Goal: Task Accomplishment & Management: Use online tool/utility

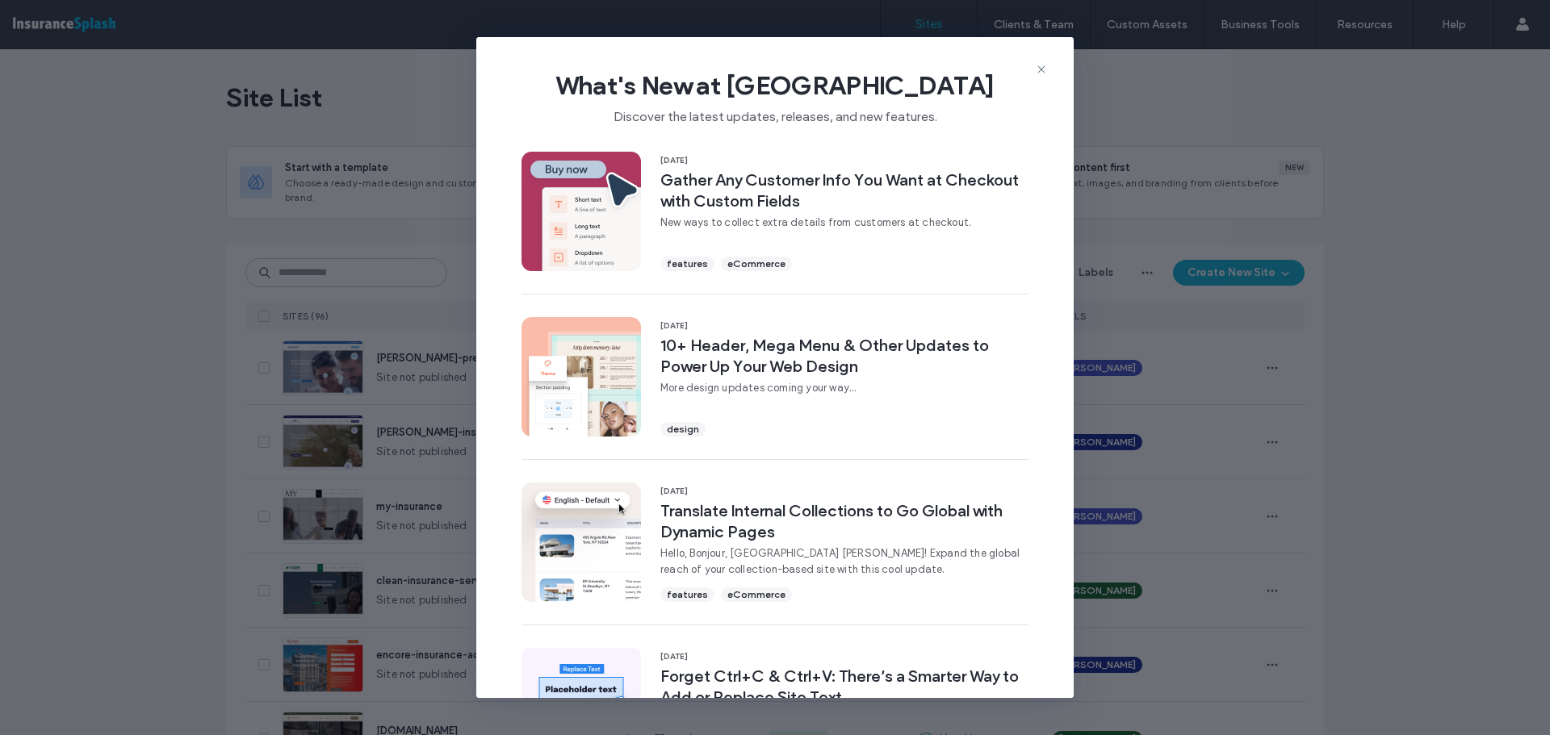
click at [1038, 69] on icon at bounding box center [1041, 69] width 13 height 13
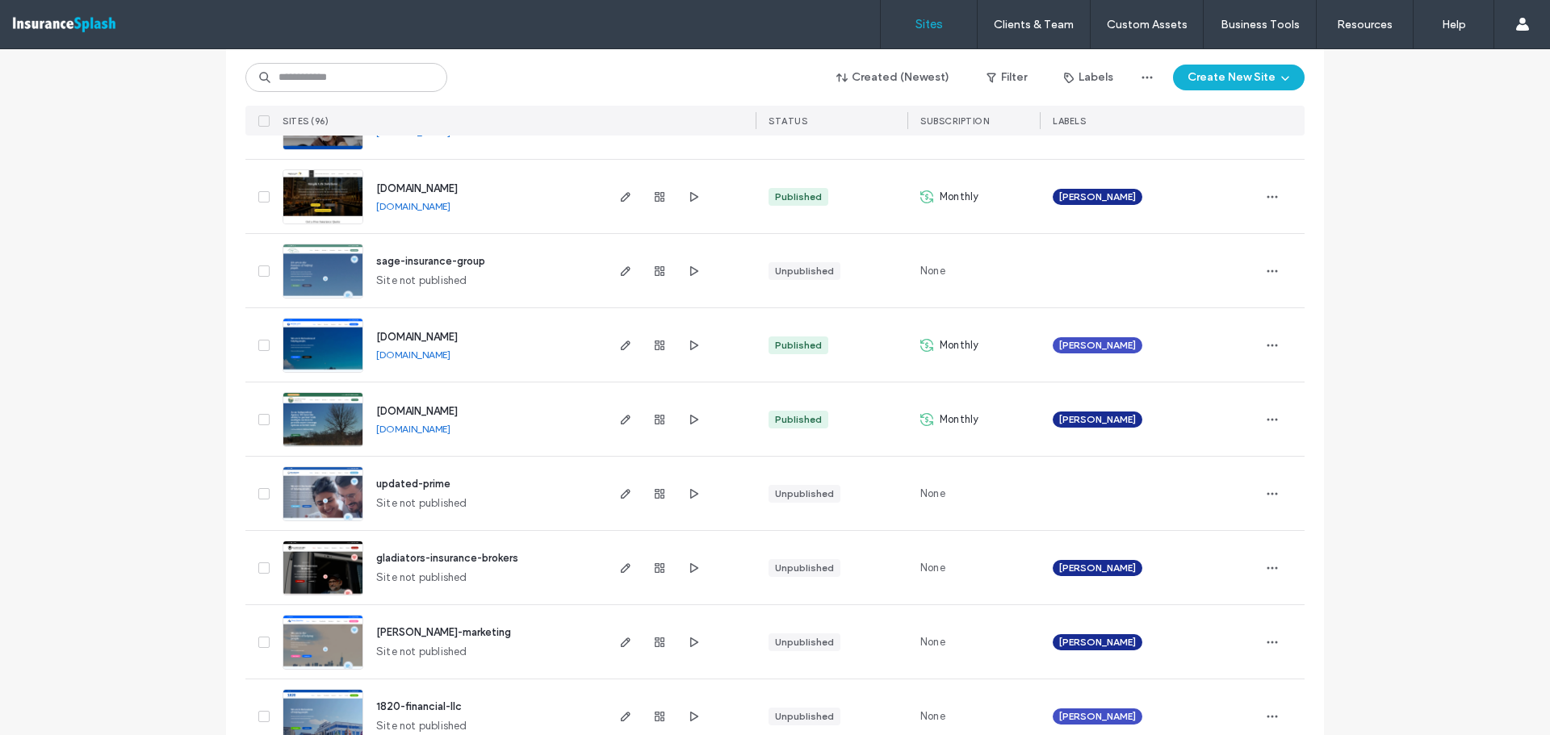
scroll to position [5223, 0]
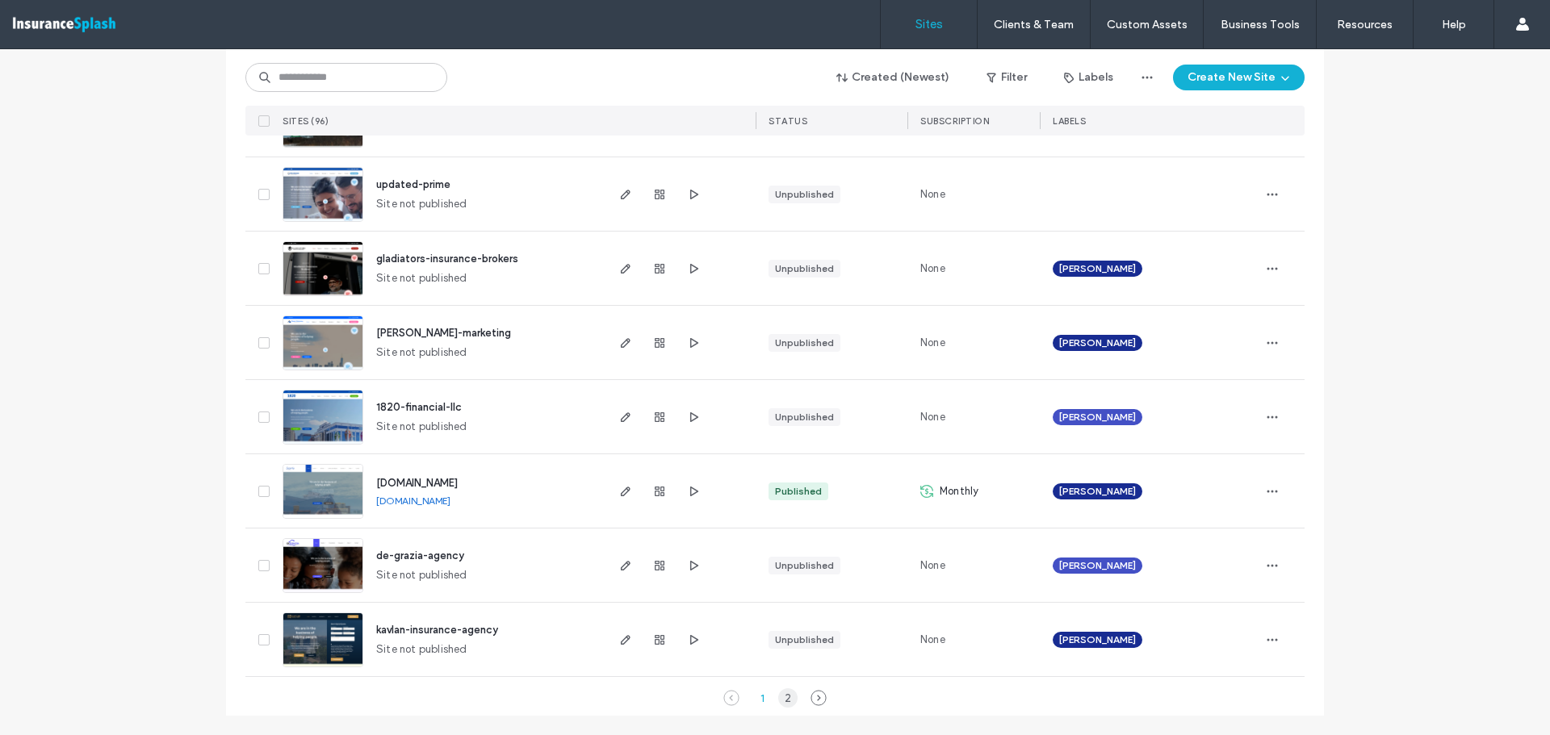
click at [784, 695] on div "2" at bounding box center [787, 697] width 19 height 19
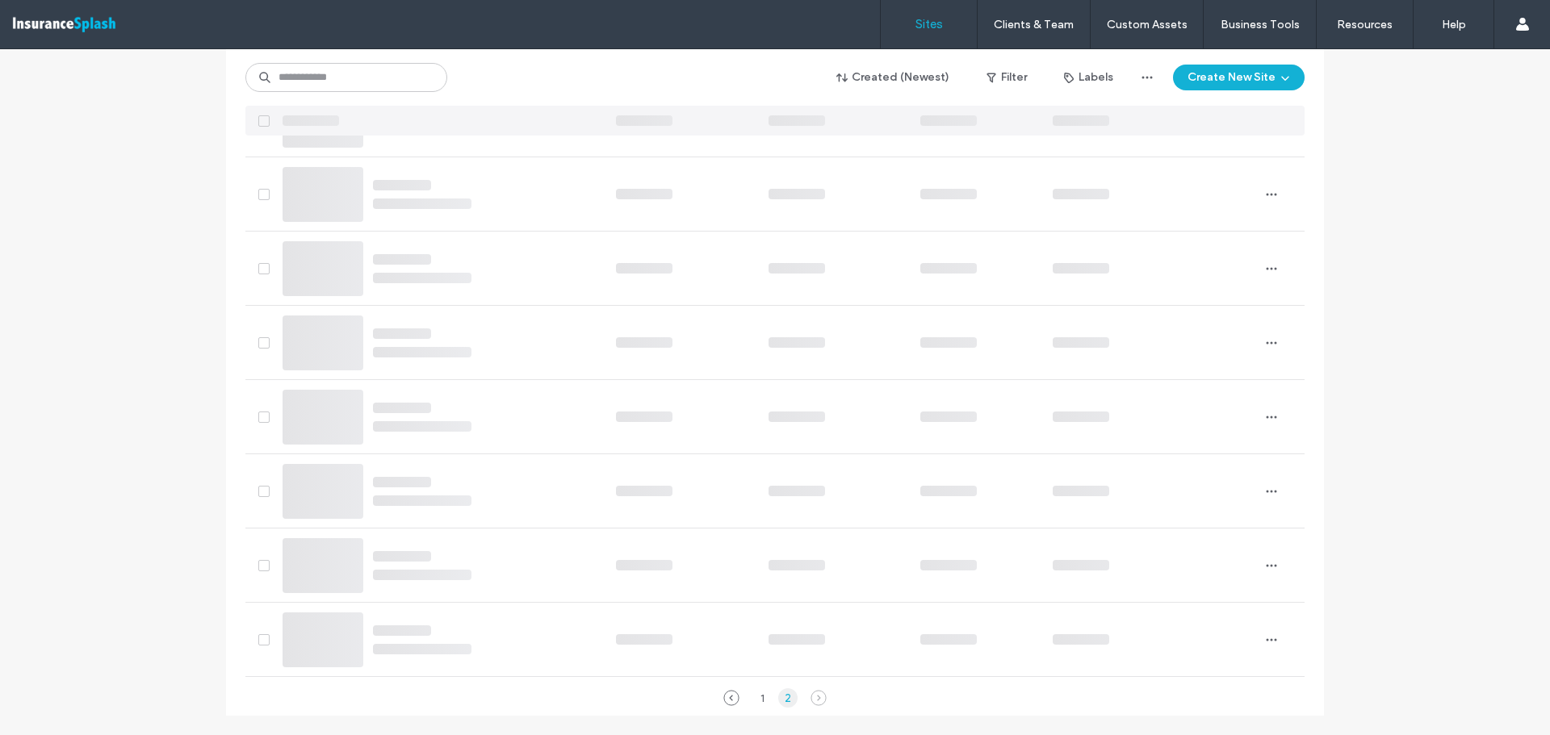
scroll to position [1213, 0]
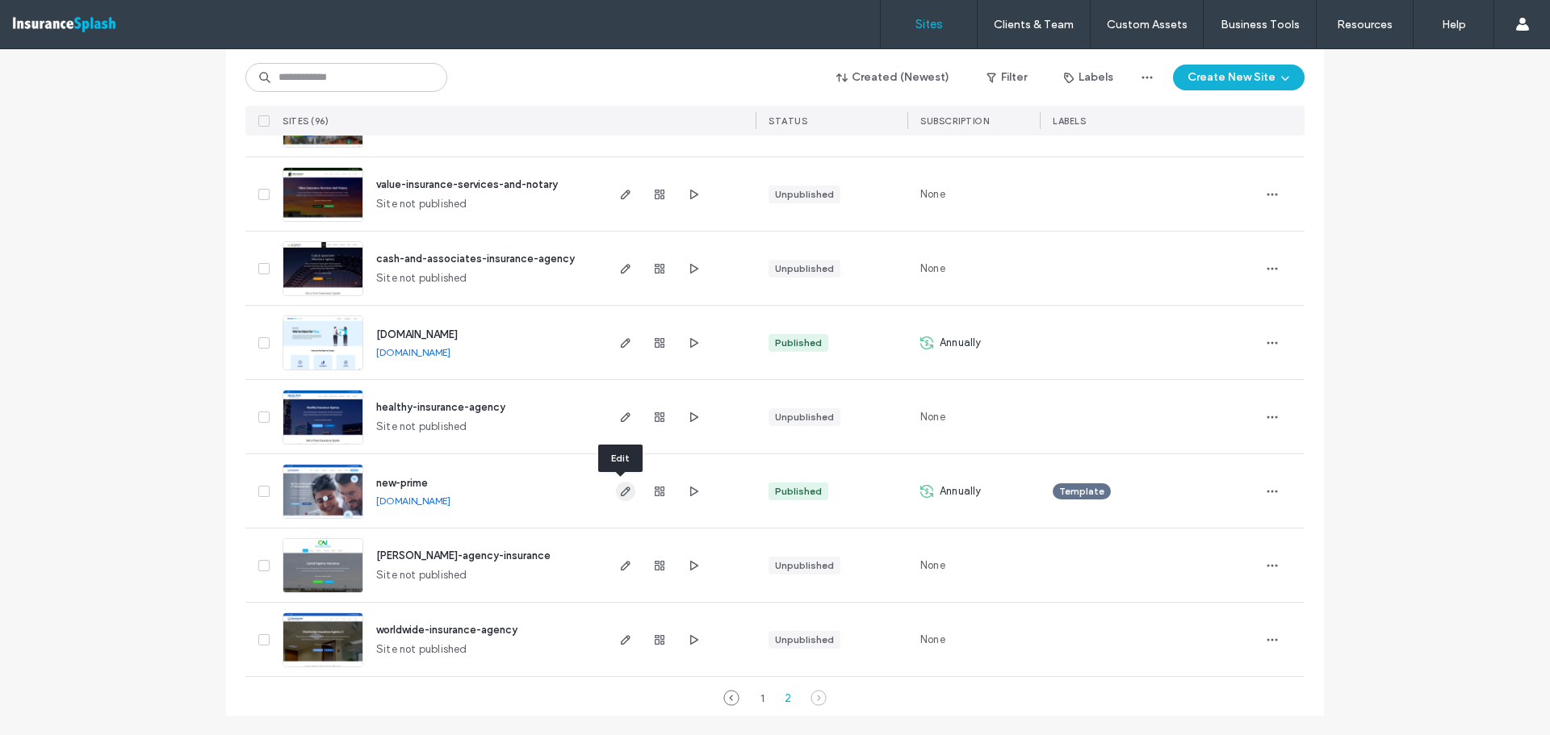
click at [623, 493] on icon "button" at bounding box center [625, 491] width 13 height 13
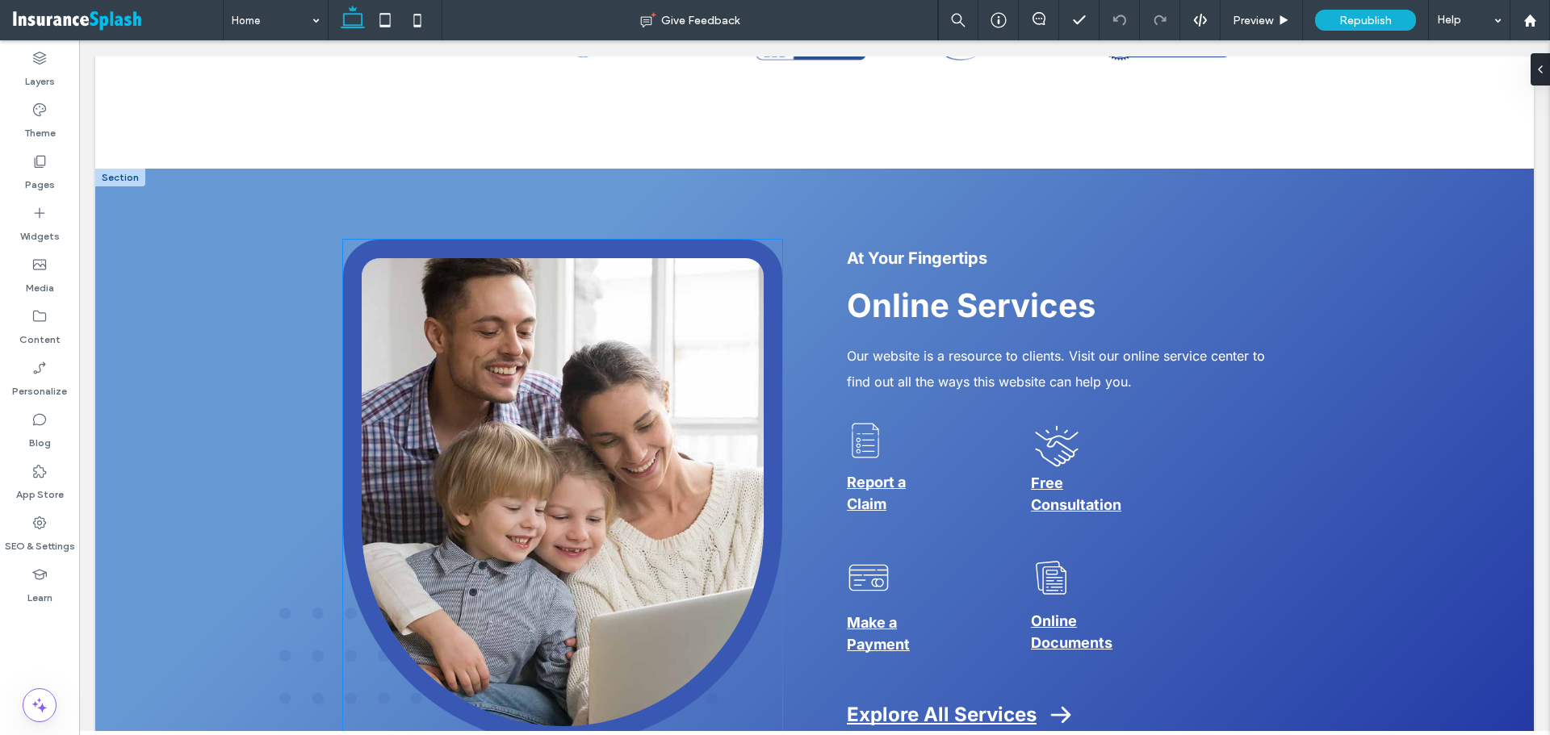
scroll to position [2502, 0]
click at [764, 274] on img at bounding box center [562, 492] width 439 height 505
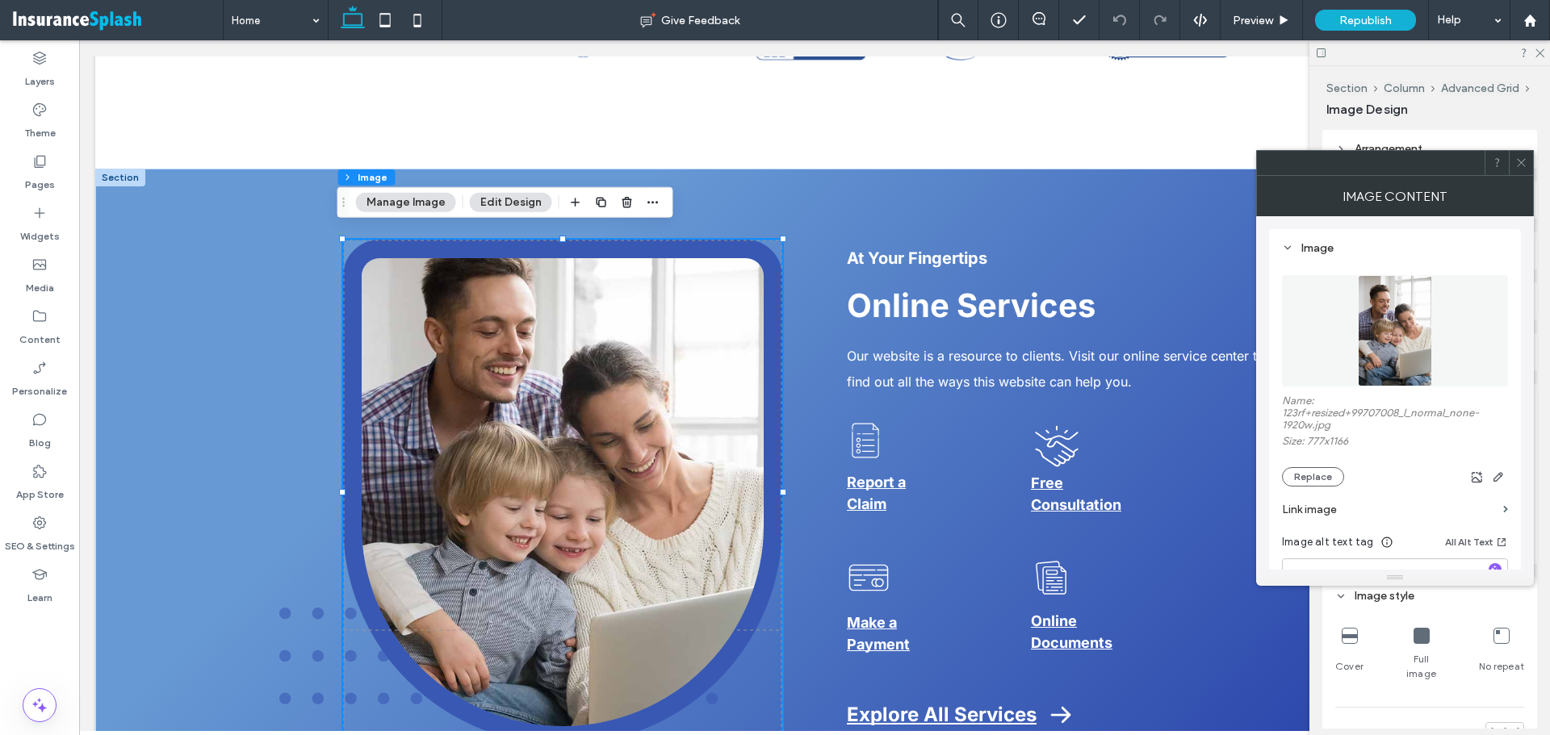
type input "**"
type input "****"
type input "**"
click at [1523, 174] on span at bounding box center [1521, 163] width 12 height 24
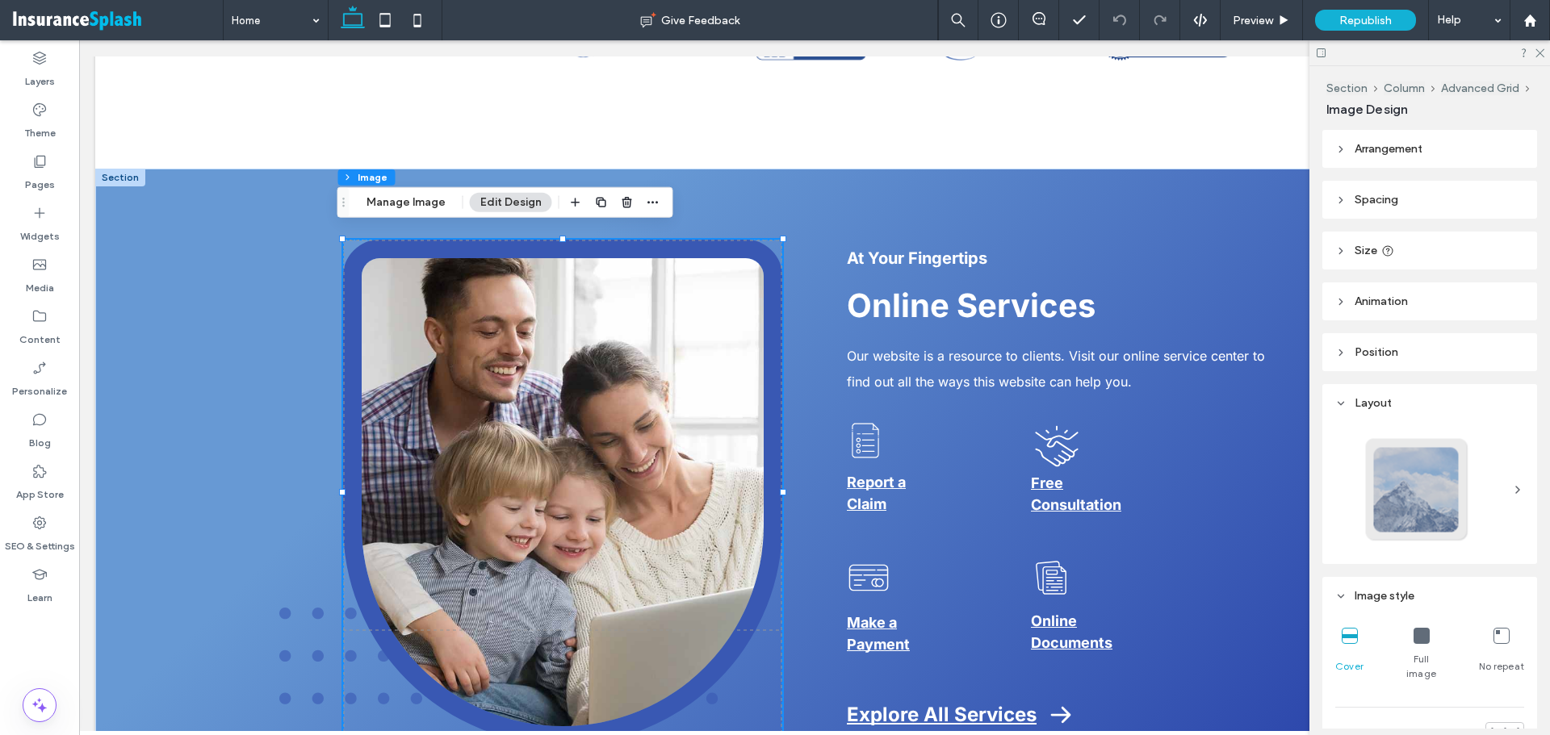
scroll to position [323, 0]
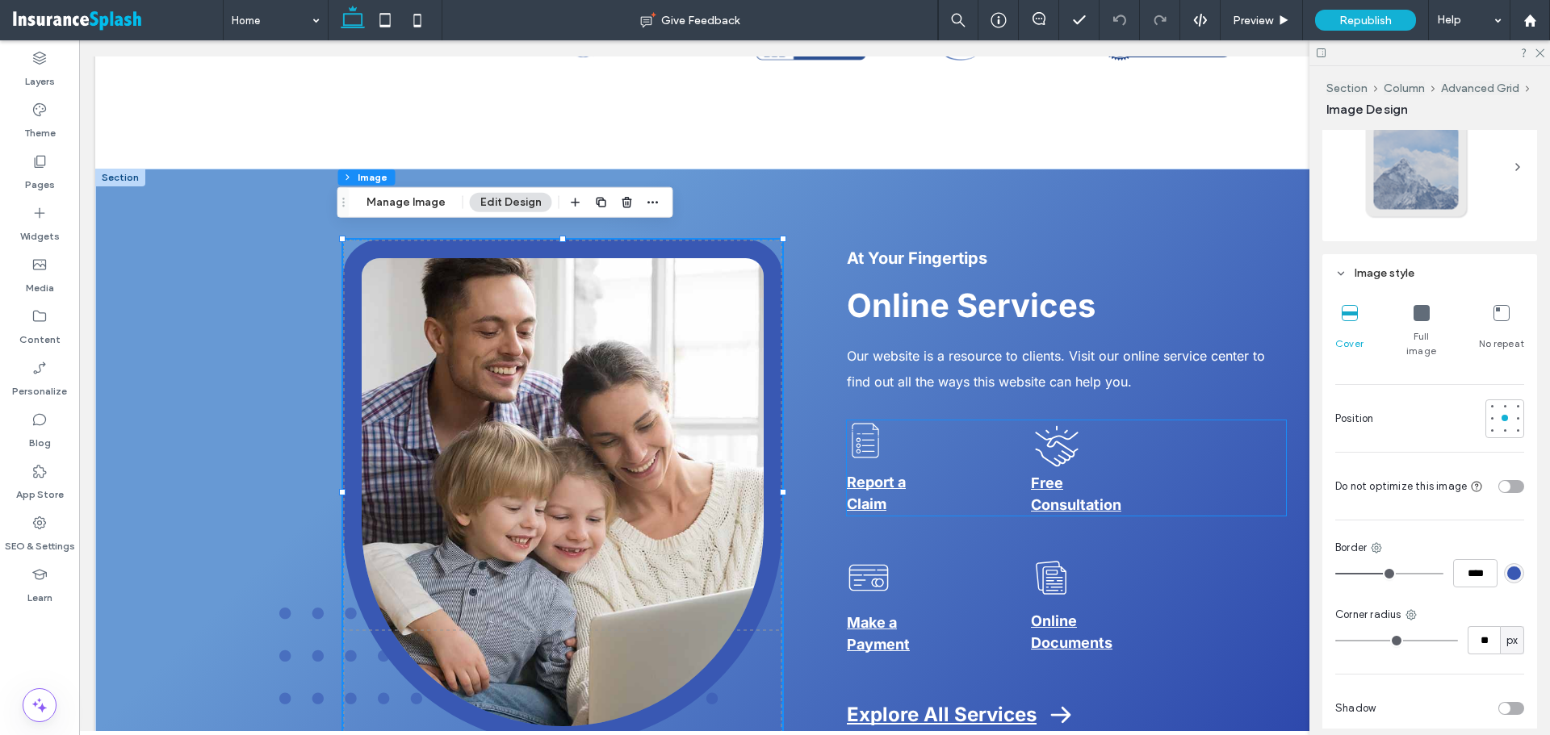
click at [872, 429] on icon at bounding box center [864, 441] width 27 height 35
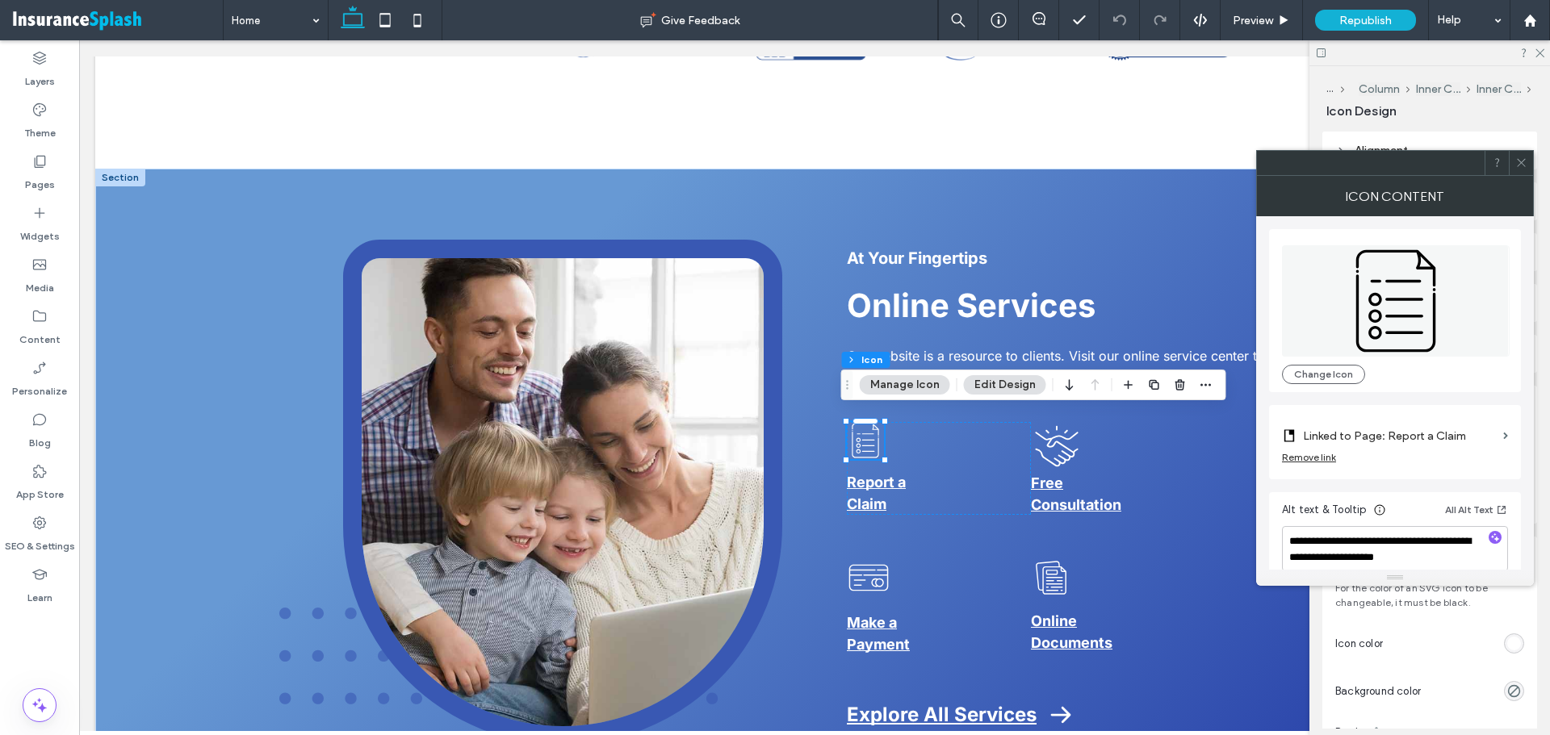
drag, startPoint x: 1525, startPoint y: 156, endPoint x: 1435, endPoint y: 353, distance: 216.3
click at [1525, 157] on span at bounding box center [1521, 163] width 12 height 24
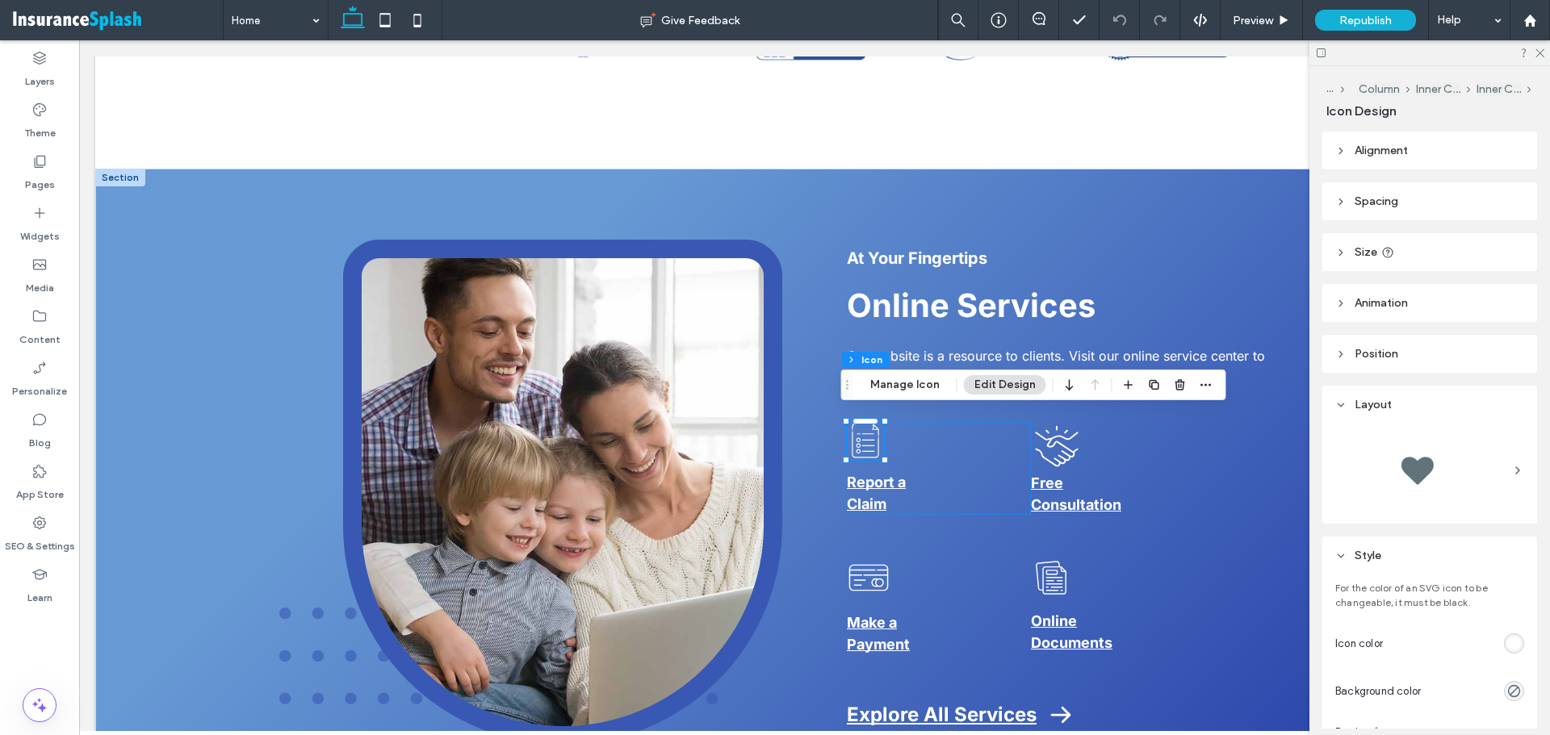
click at [1345, 256] on icon at bounding box center [1340, 252] width 11 height 11
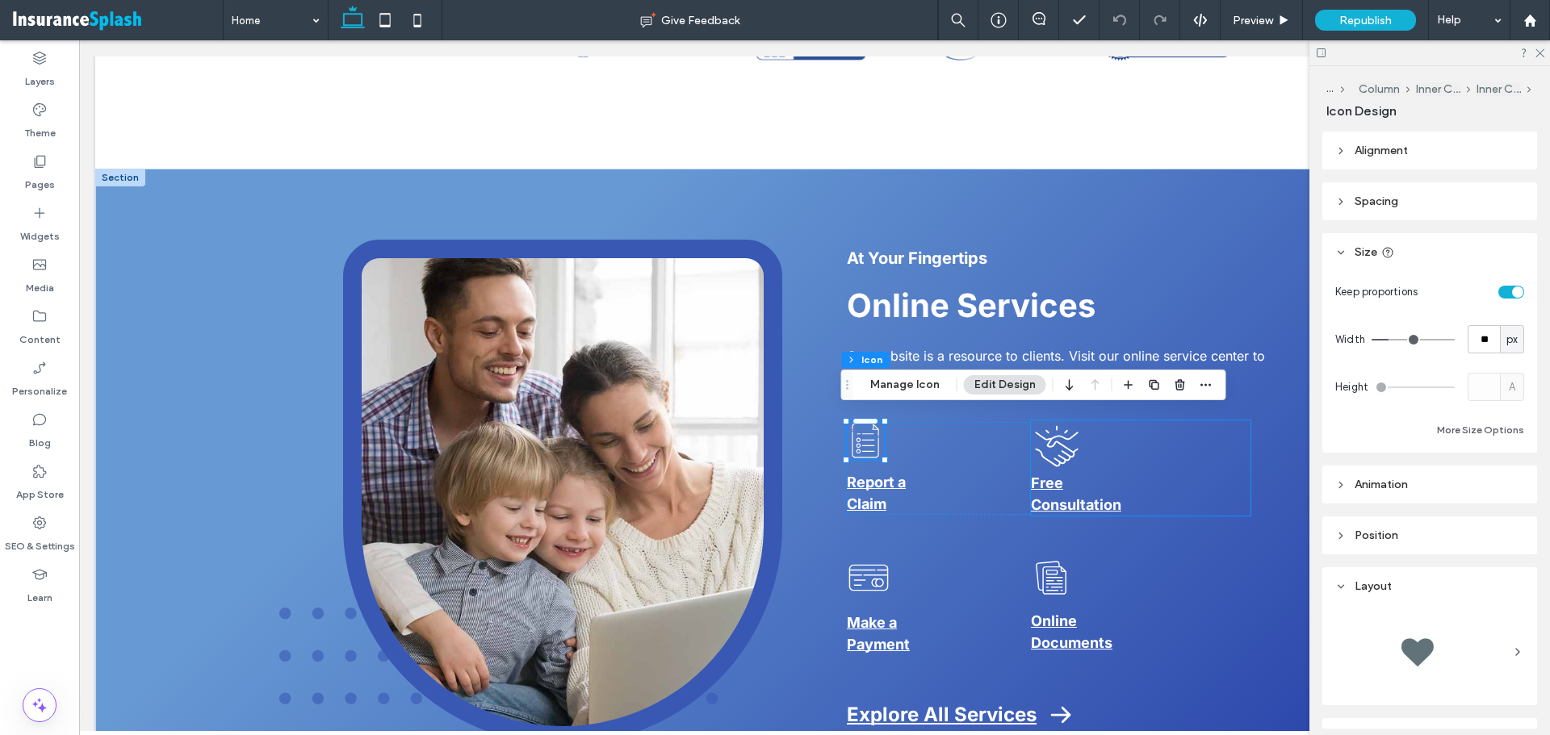
click at [1055, 440] on icon "A line drawing of two hands shaking each other." at bounding box center [1057, 446] width 52 height 52
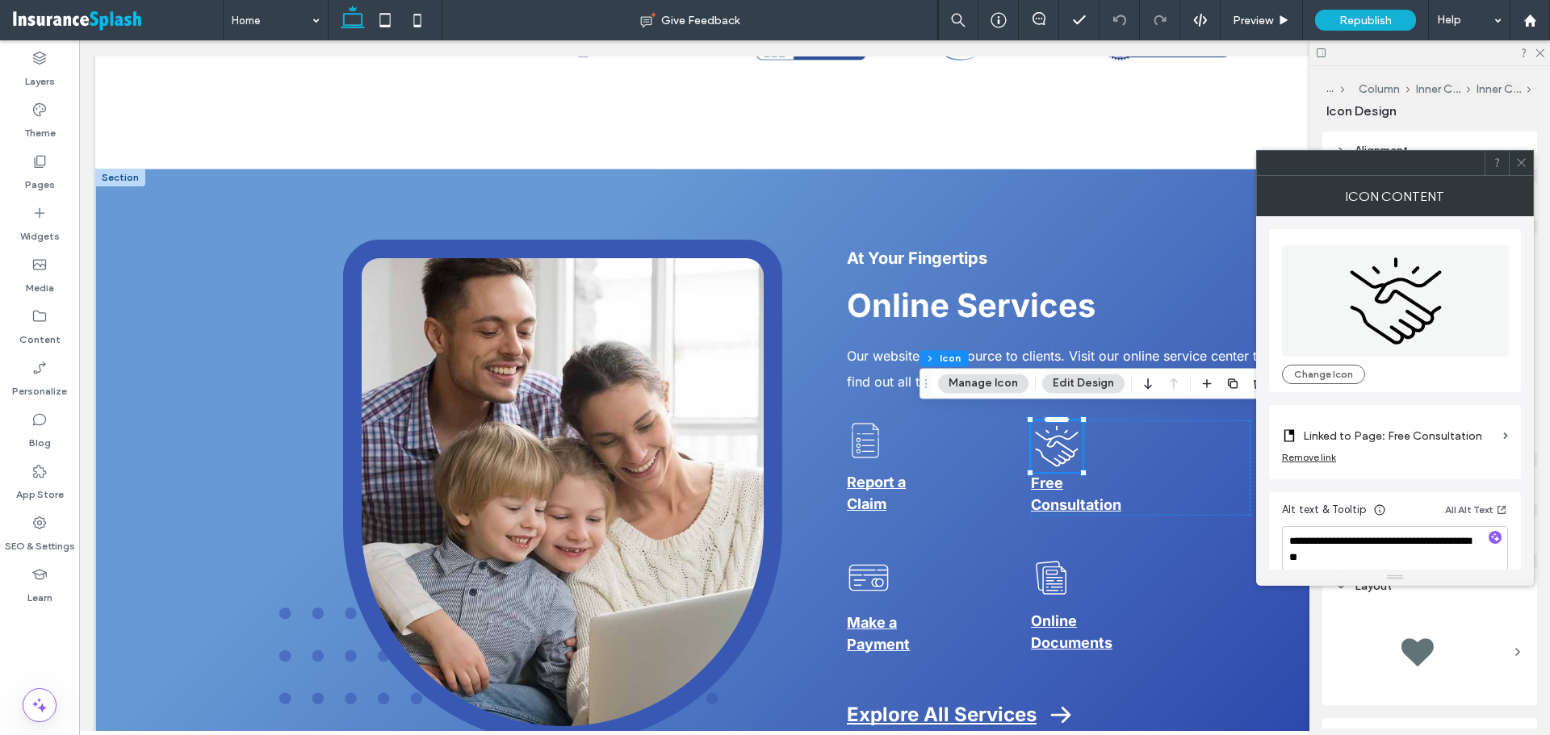
click at [1519, 166] on icon at bounding box center [1521, 163] width 12 height 12
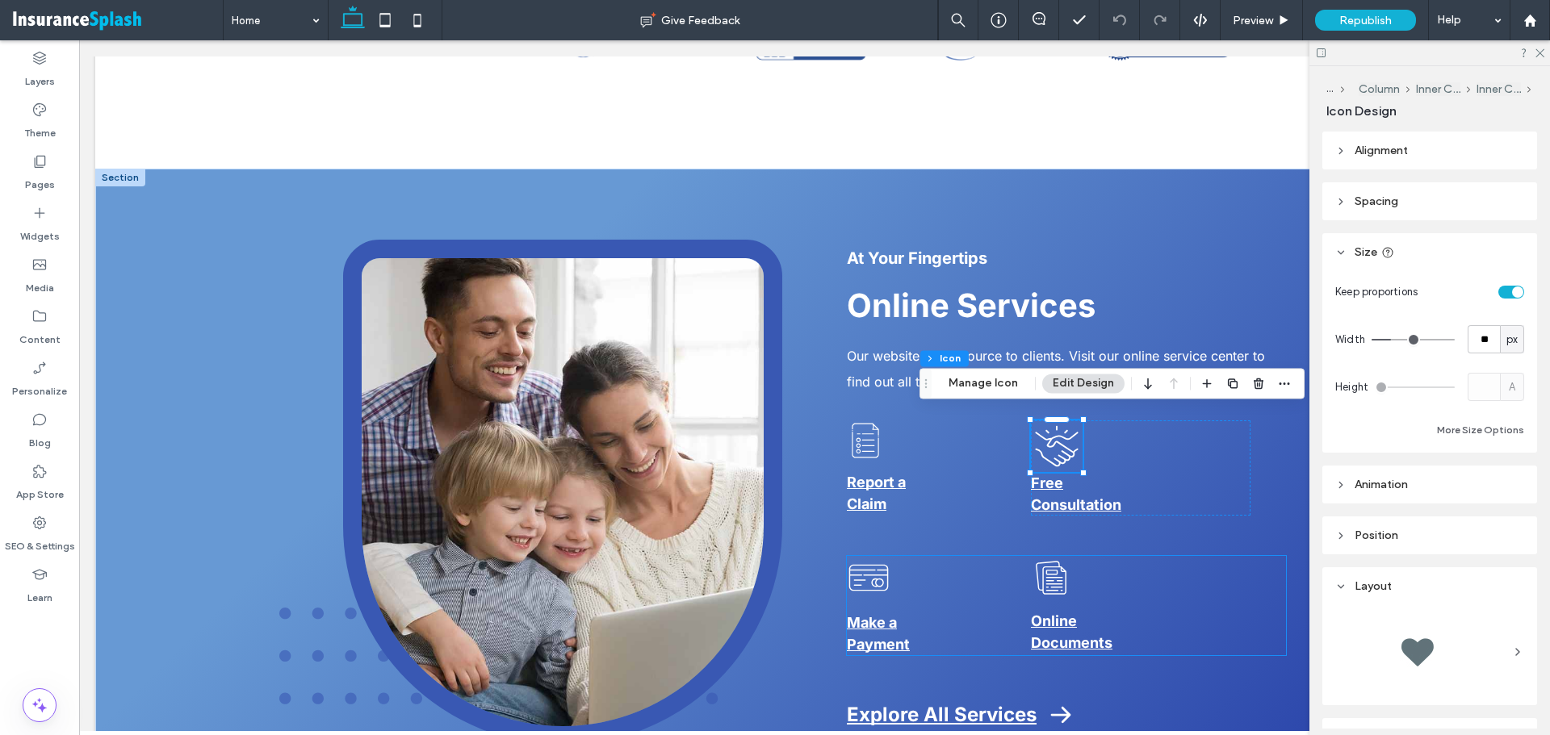
click at [1044, 578] on icon "A black and white icon of two sheets of paper." at bounding box center [1051, 578] width 40 height 40
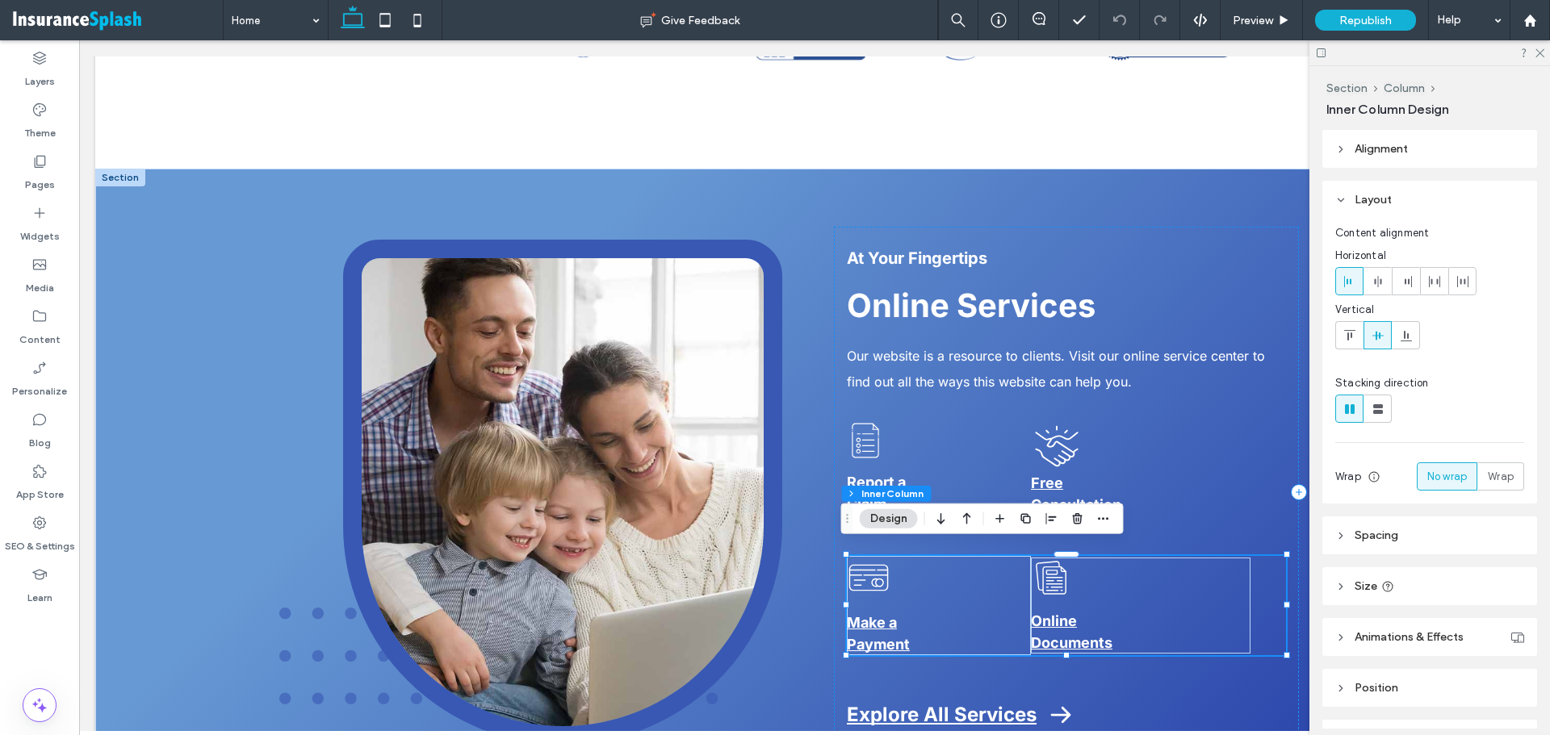
click at [1044, 578] on icon "A black and white icon of two sheets of paper." at bounding box center [1051, 578] width 40 height 40
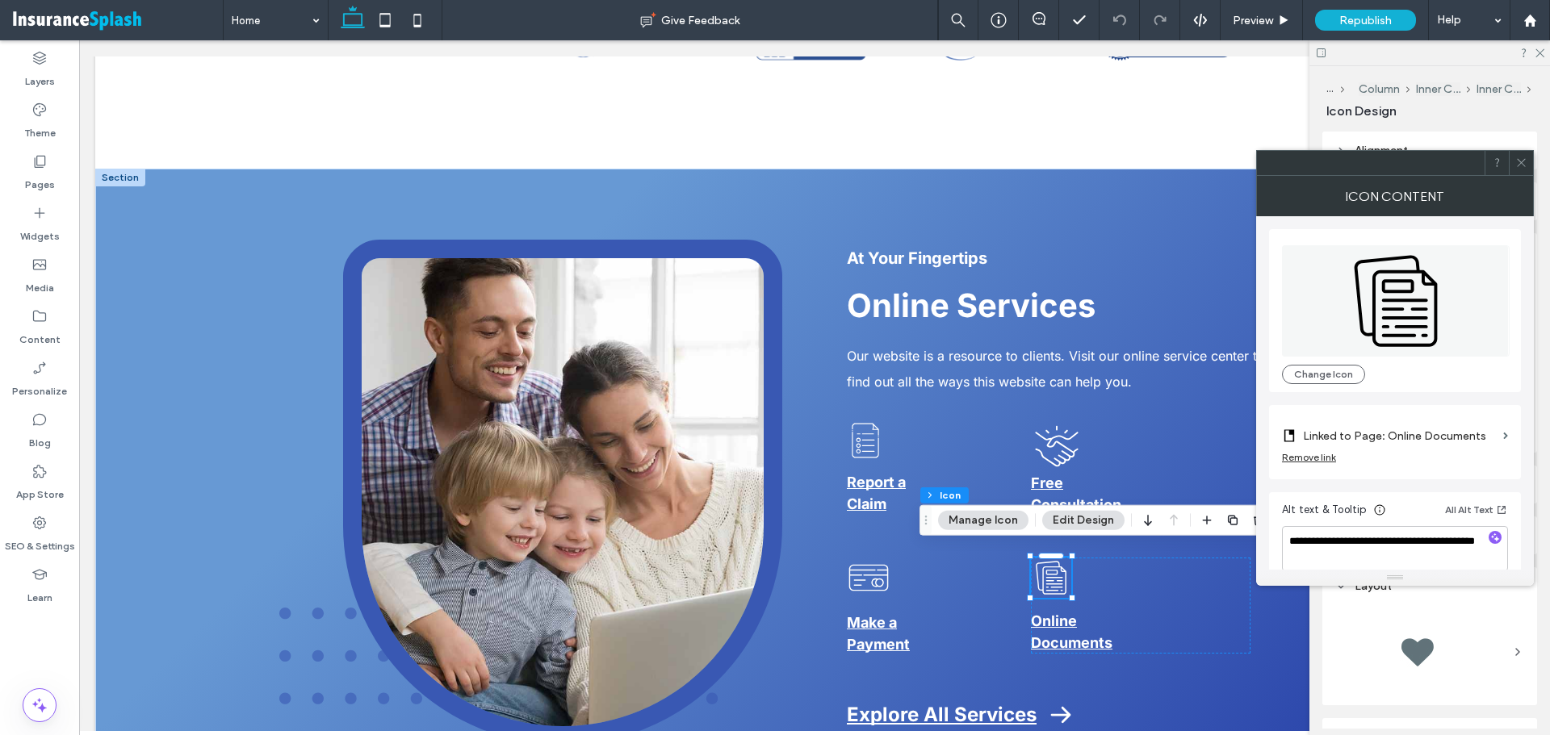
click at [1521, 160] on icon at bounding box center [1521, 163] width 12 height 12
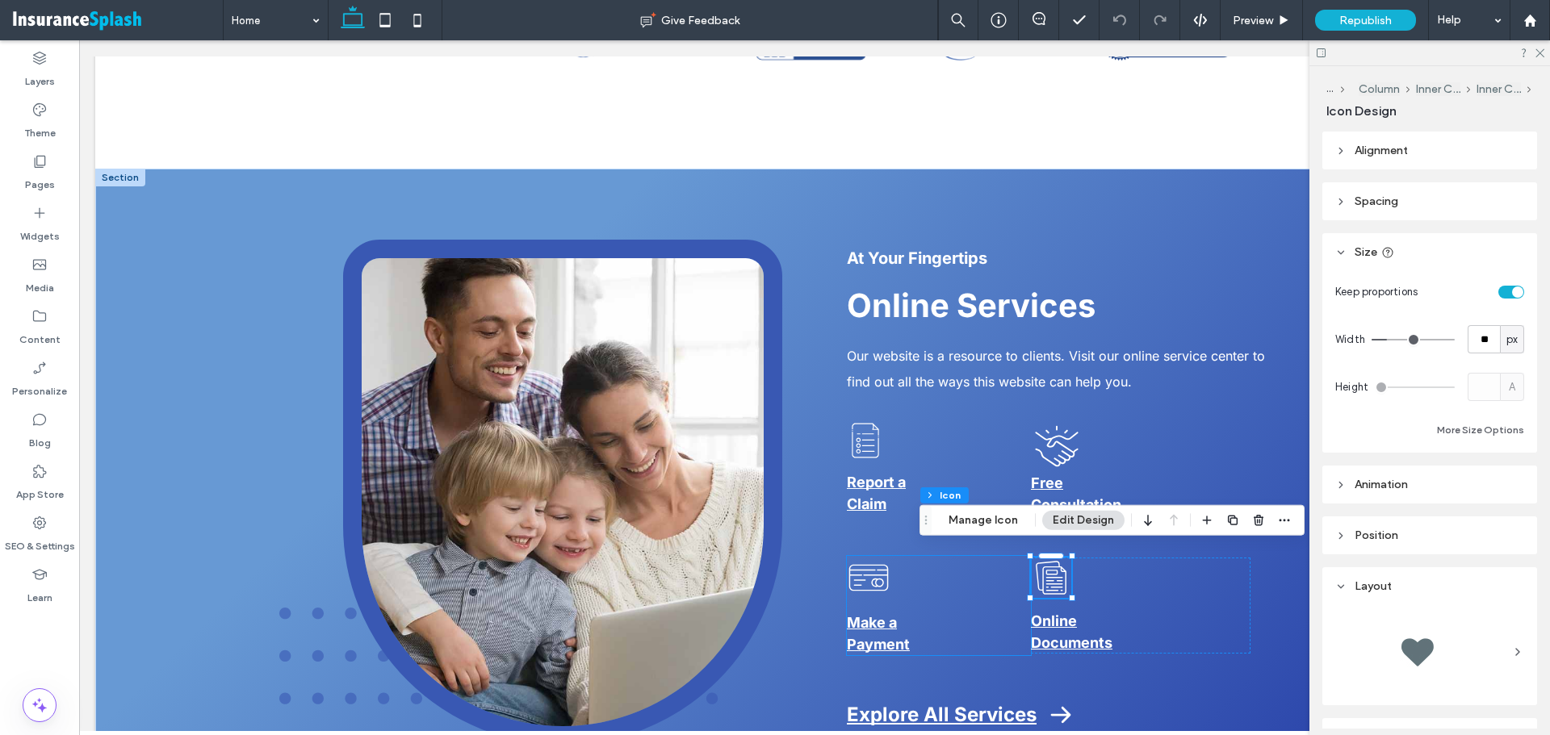
click at [872, 574] on icon "A black and white icon of a credit card with a circle on it." at bounding box center [869, 578] width 44 height 44
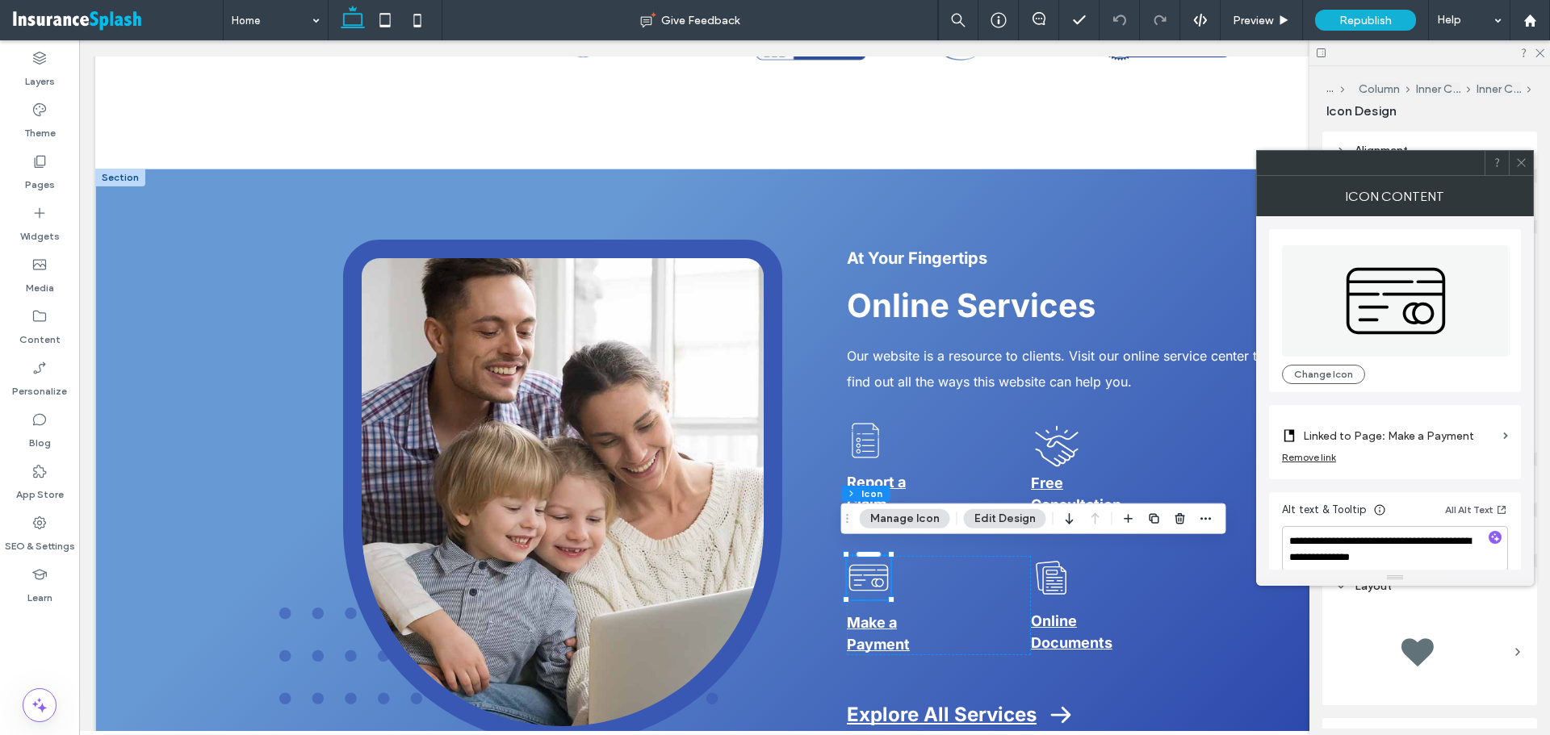
click at [1526, 161] on icon at bounding box center [1521, 163] width 12 height 12
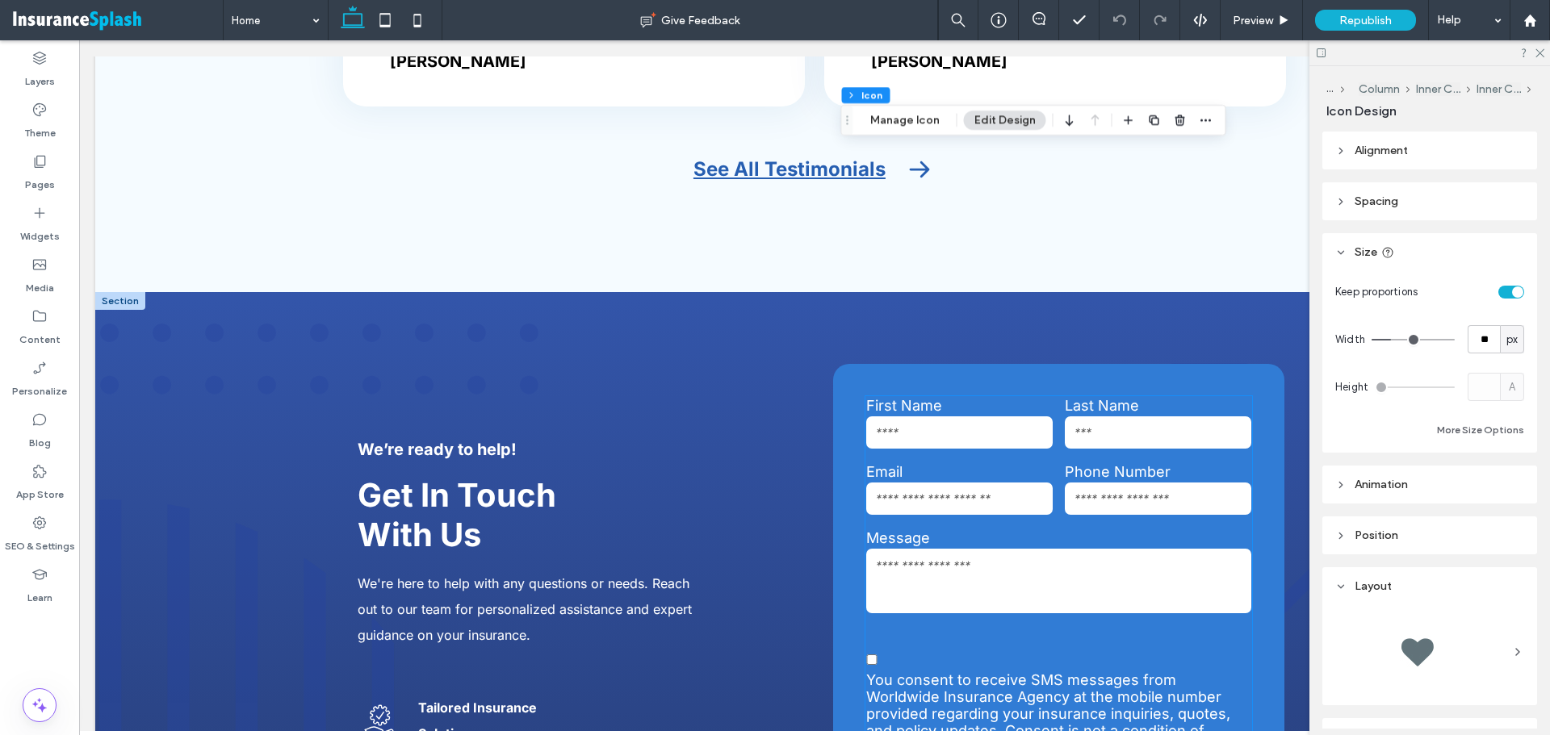
scroll to position [5488, 0]
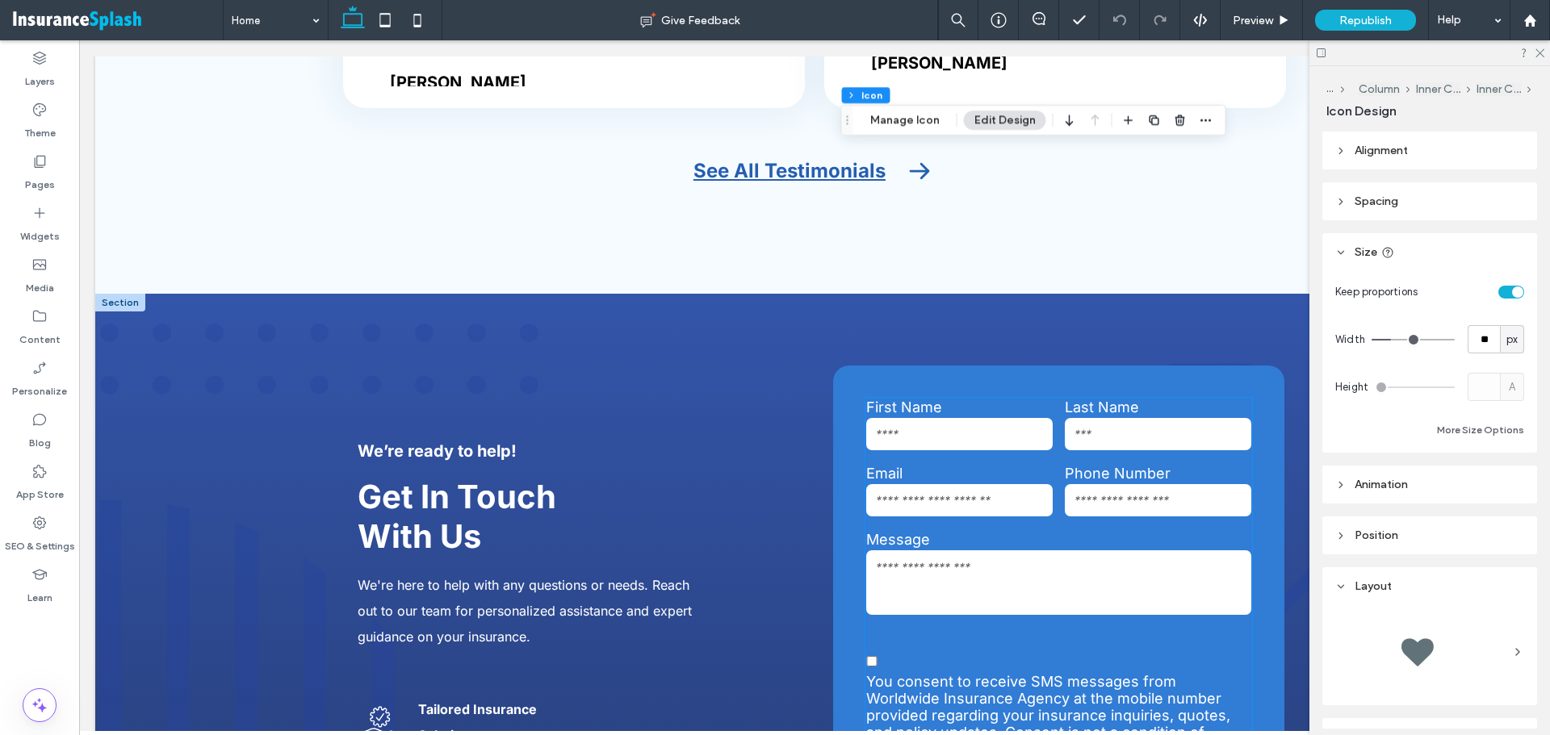
click at [1148, 399] on label "Last Name" at bounding box center [1158, 407] width 186 height 17
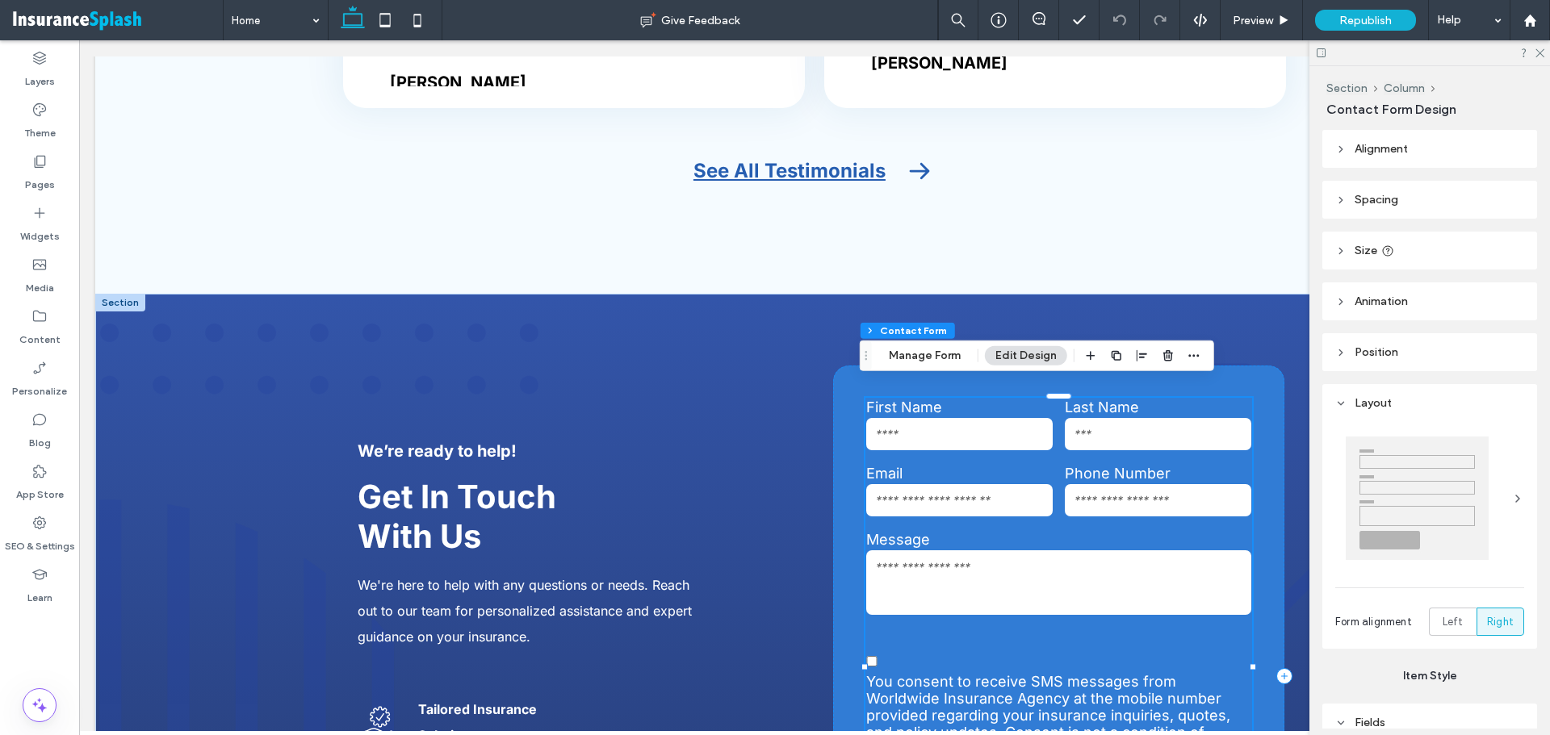
type input "*"
type input "***"
type input "*"
click at [1015, 356] on button "Edit Design" at bounding box center [1026, 355] width 82 height 19
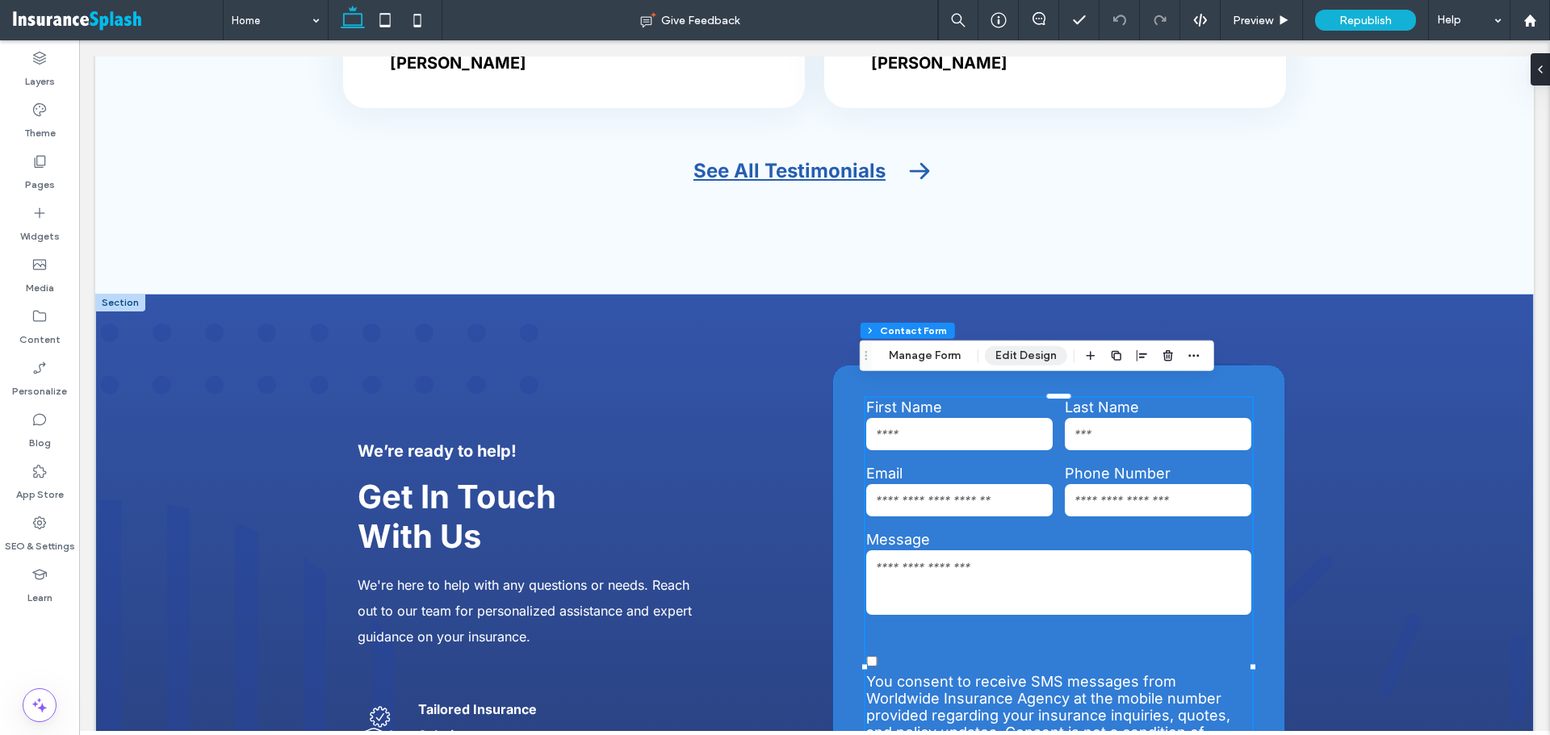
click at [1015, 356] on button "Edit Design" at bounding box center [1026, 355] width 82 height 19
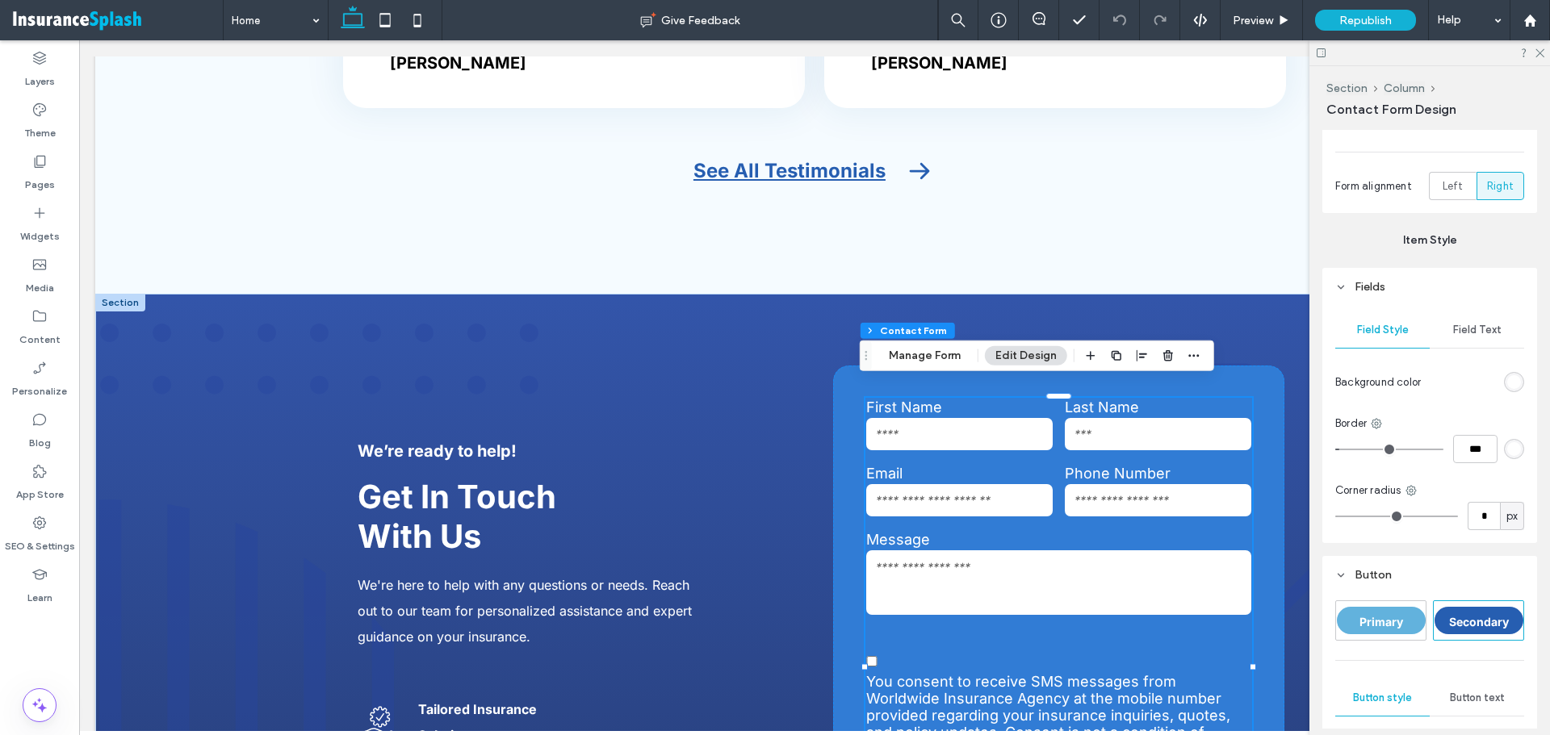
scroll to position [484, 0]
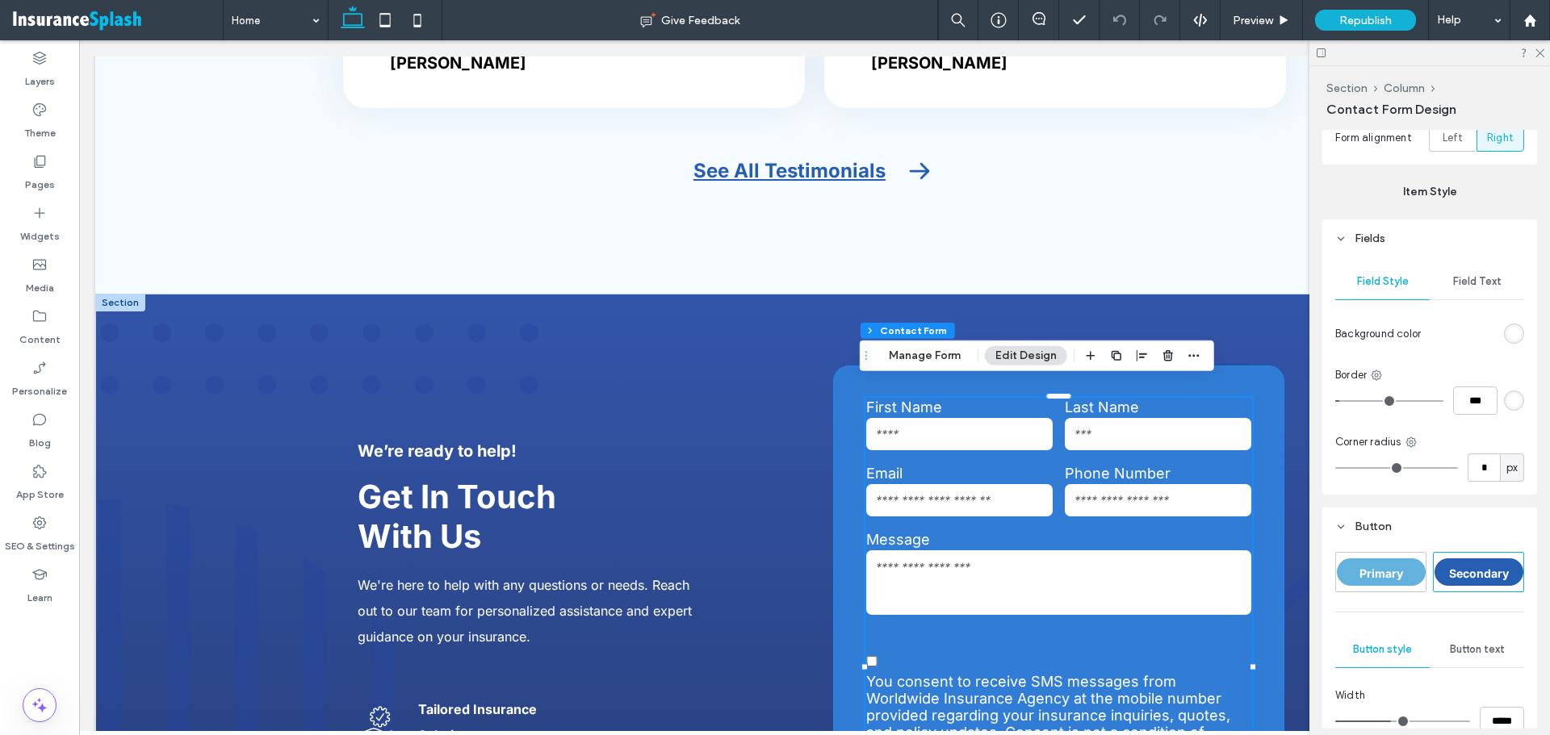
click at [1475, 287] on span "Field Text" at bounding box center [1477, 281] width 48 height 13
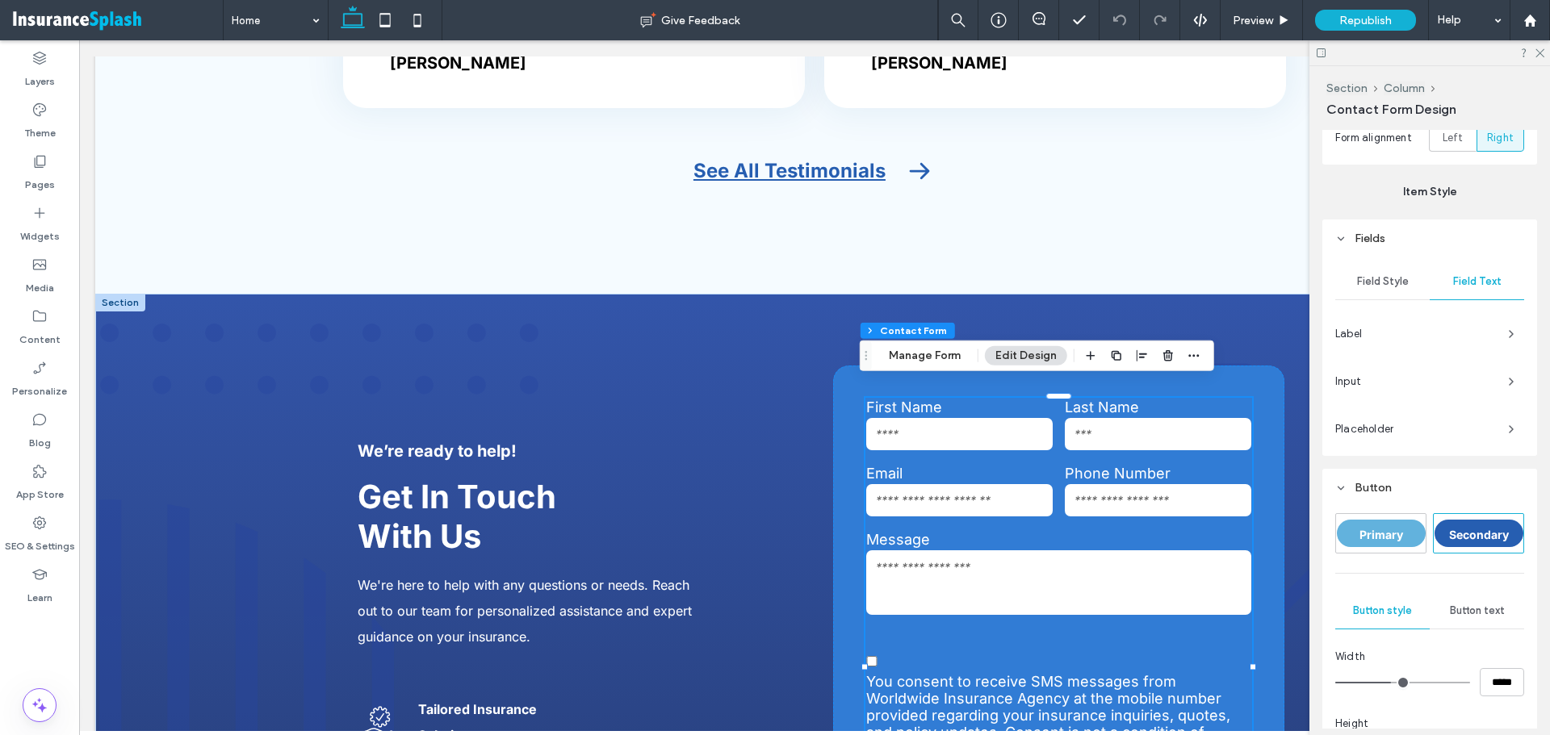
click at [1444, 435] on span "Placeholder" at bounding box center [1415, 429] width 160 height 16
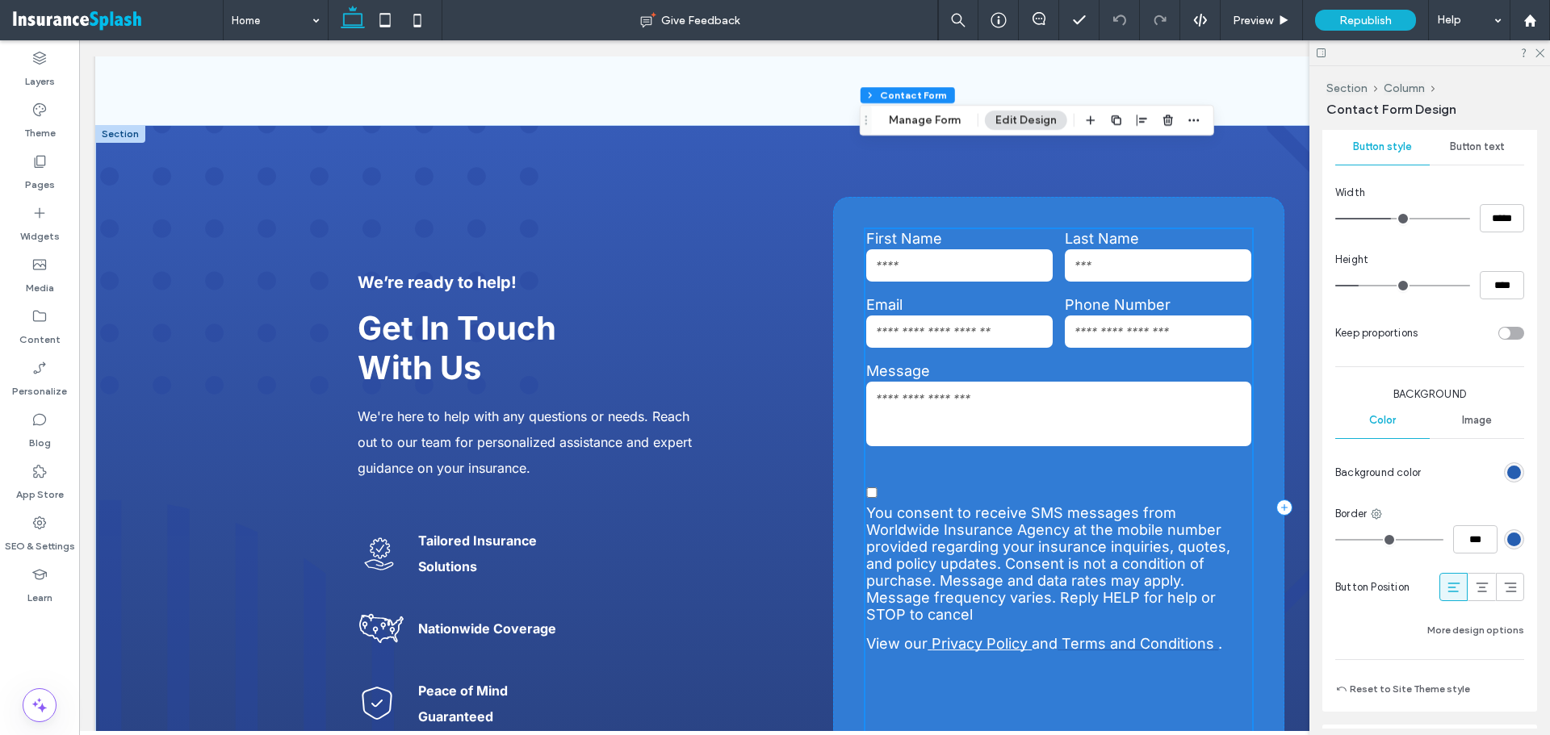
scroll to position [5650, 0]
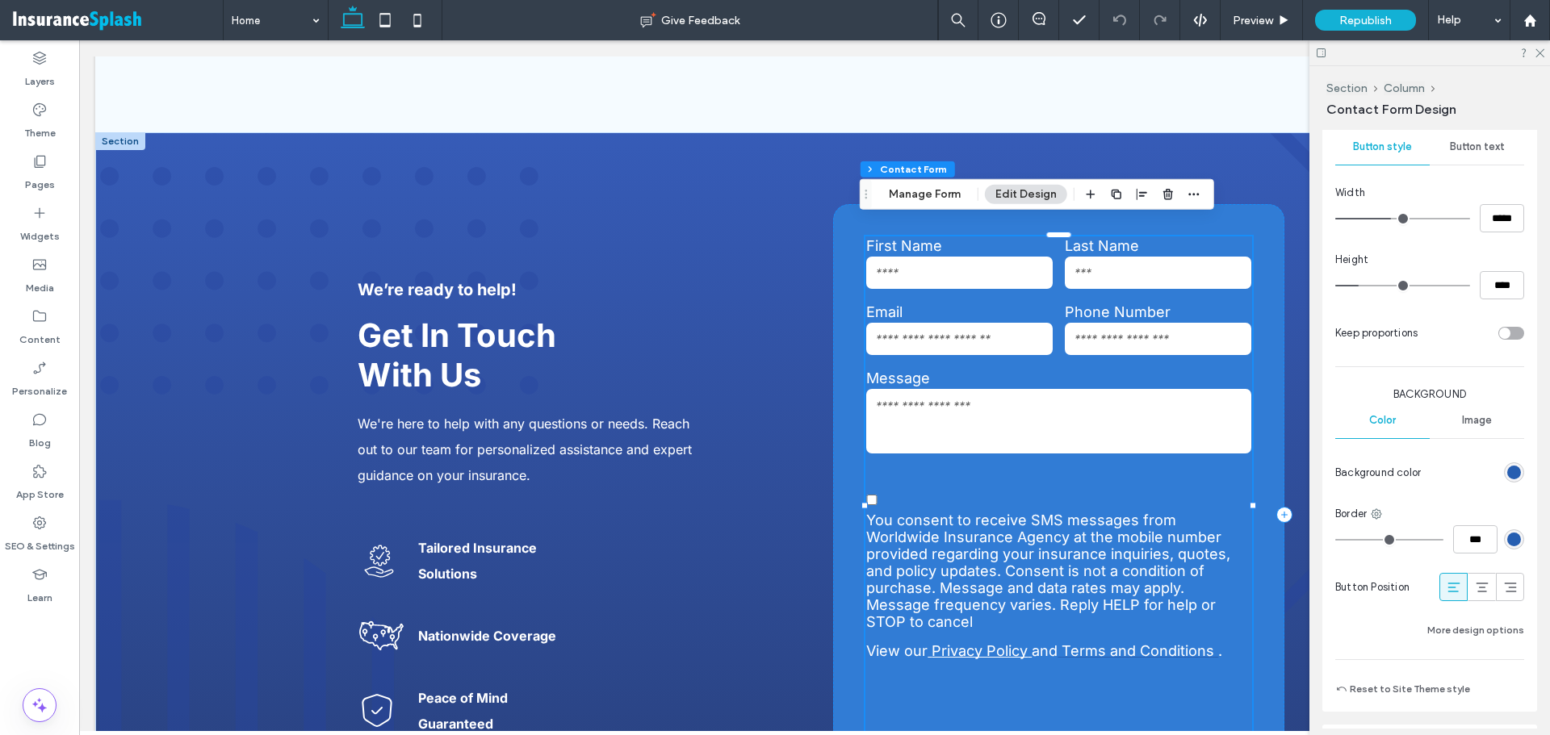
click at [1150, 237] on label "Last Name" at bounding box center [1158, 245] width 186 height 17
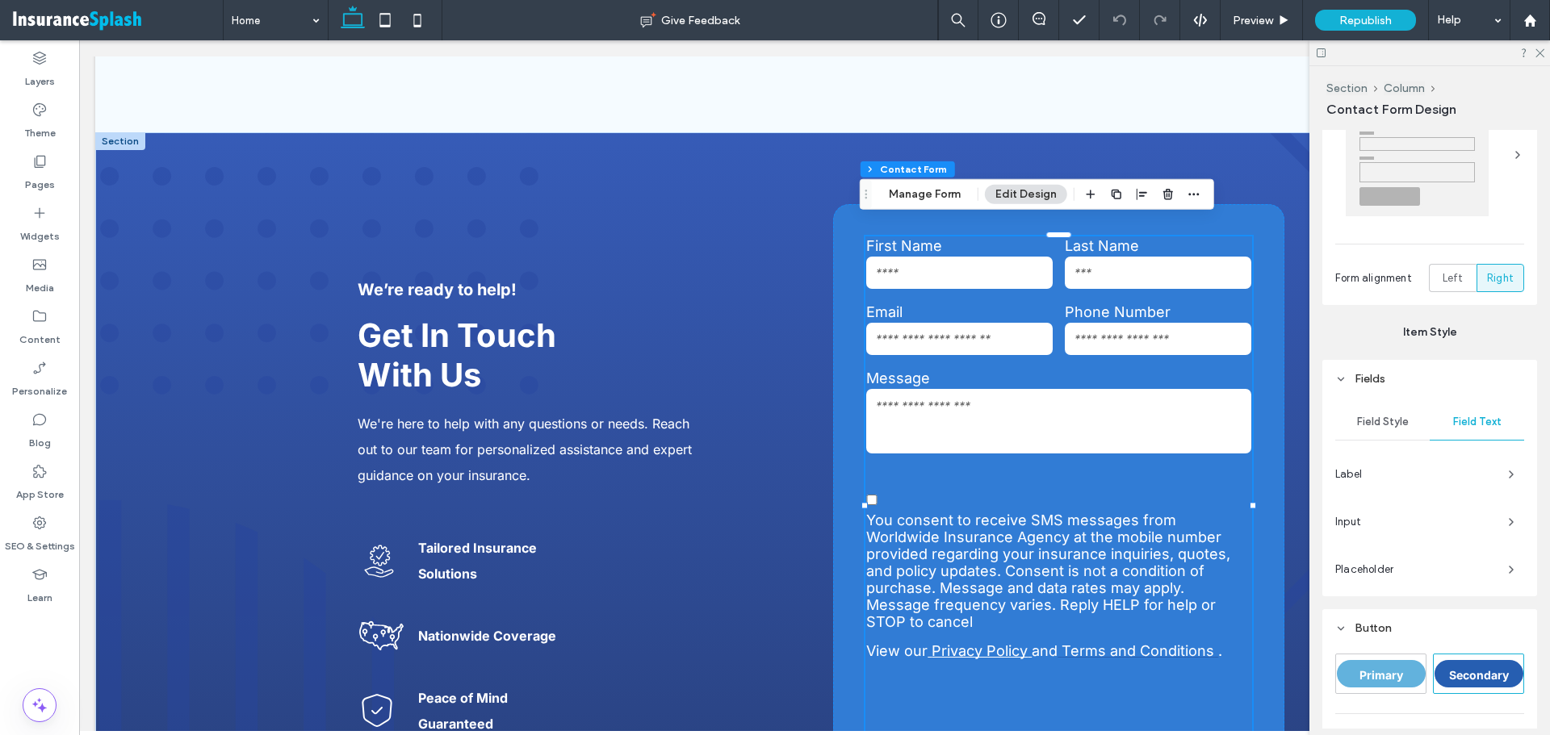
scroll to position [303, 0]
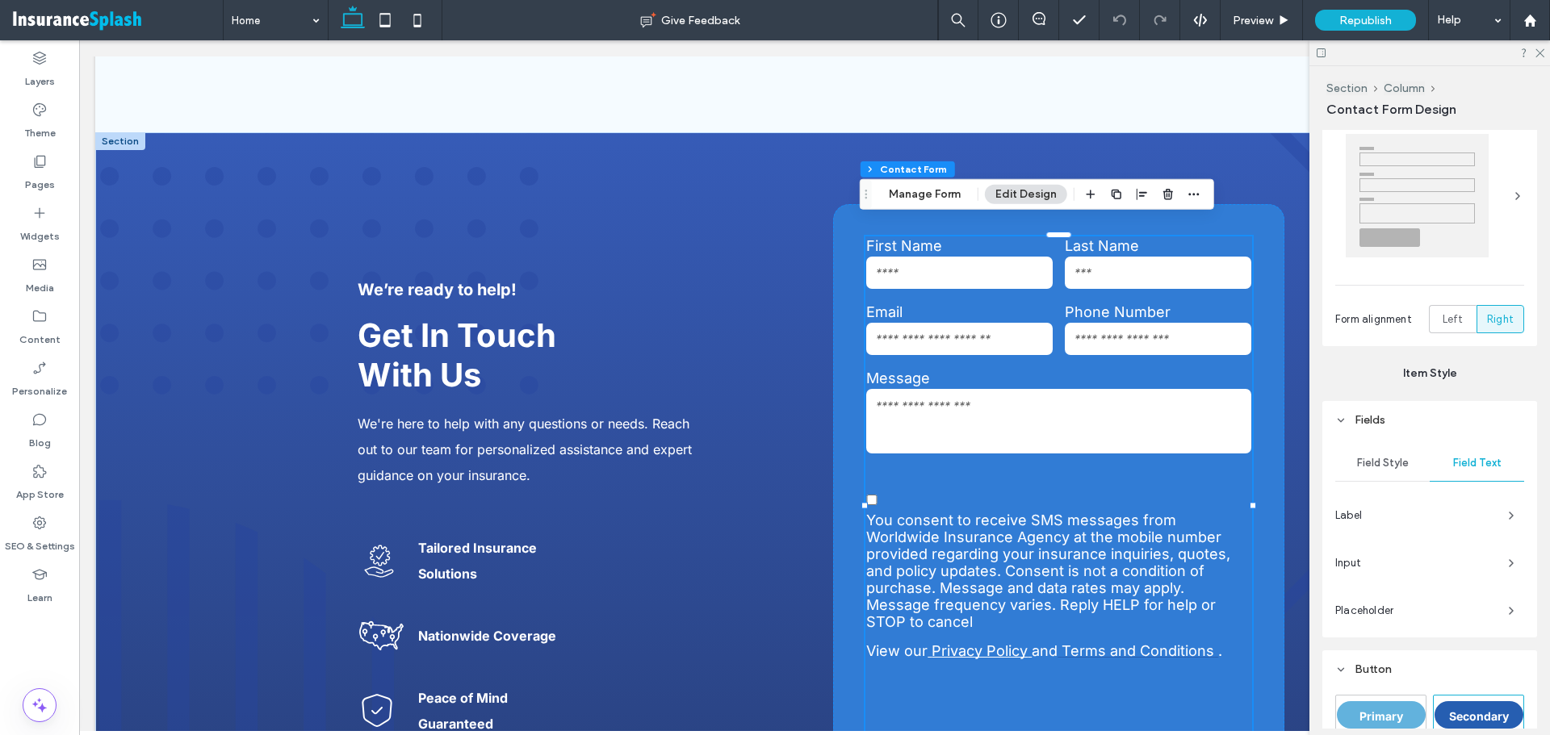
click at [1404, 508] on span "Label" at bounding box center [1415, 516] width 160 height 16
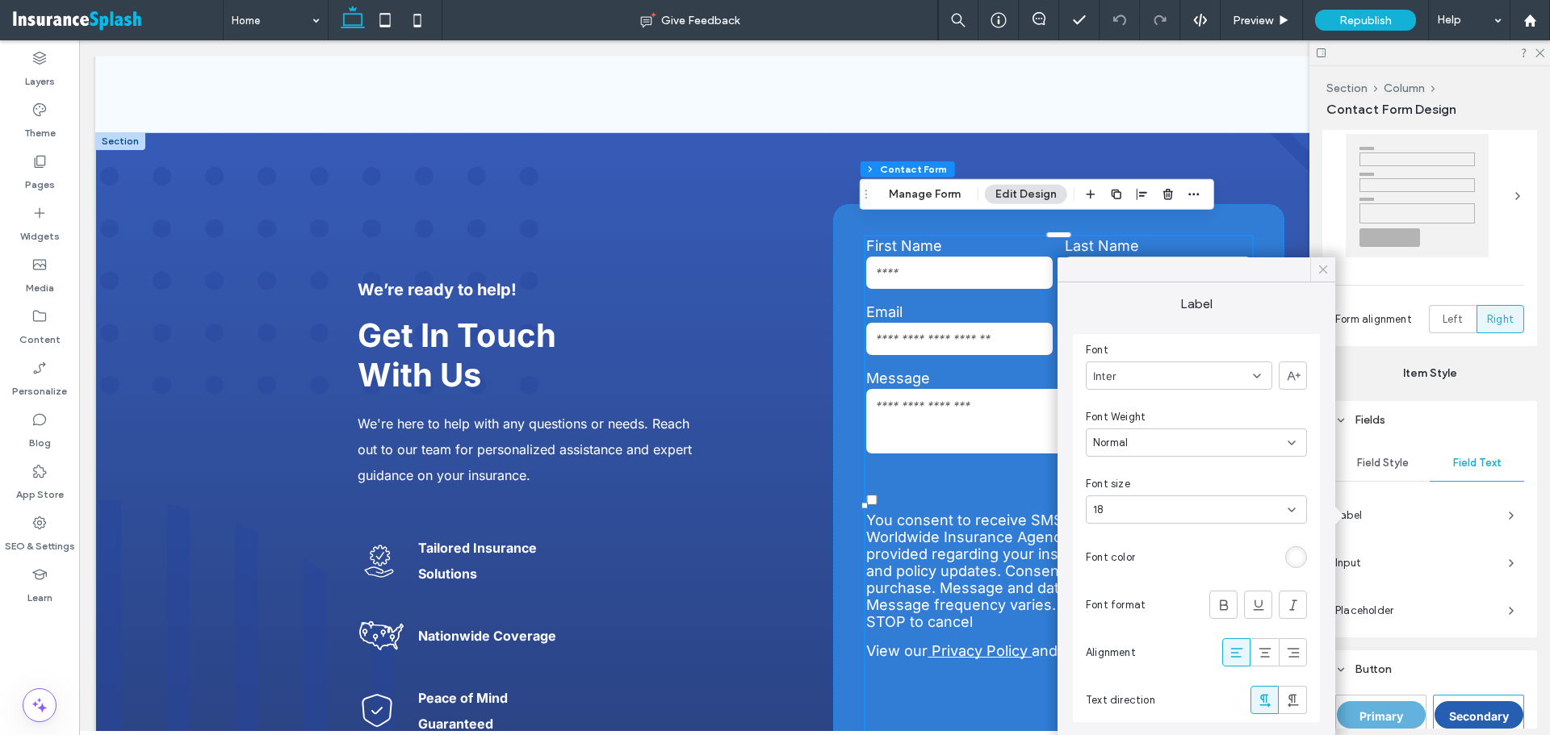
click at [1324, 269] on icon at bounding box center [1323, 269] width 15 height 15
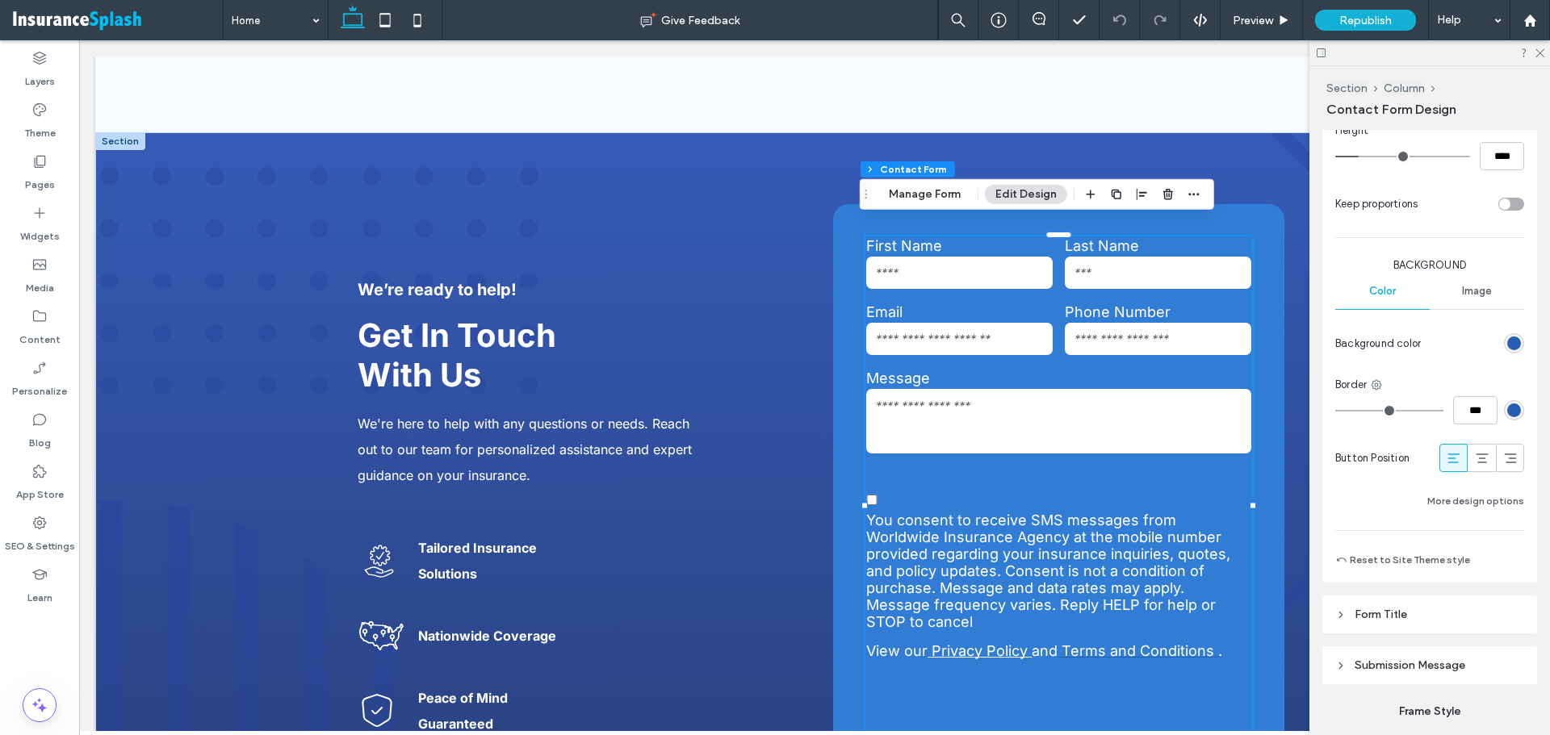
scroll to position [1110, 0]
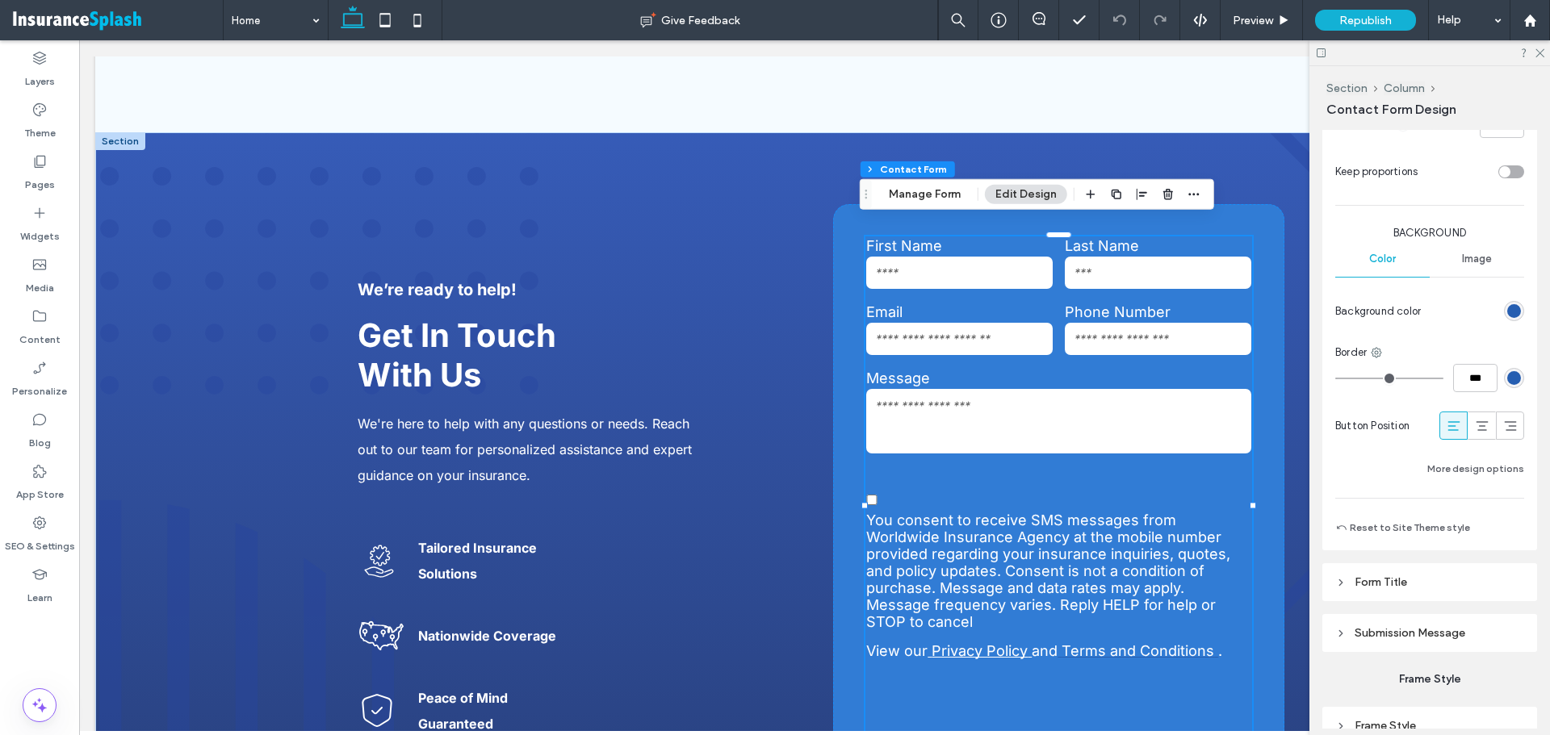
click at [1341, 631] on icon at bounding box center [1340, 633] width 11 height 11
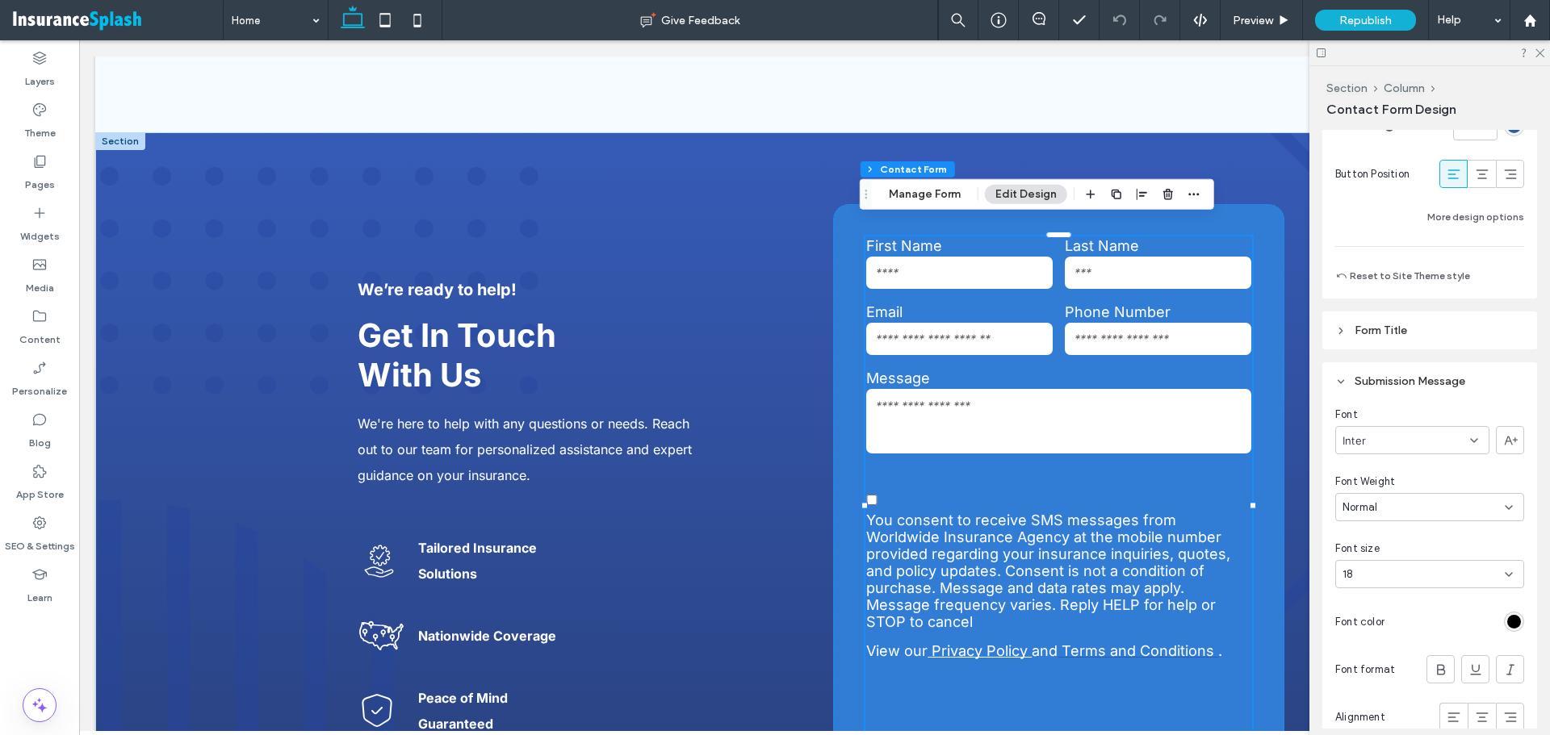
scroll to position [1433, 0]
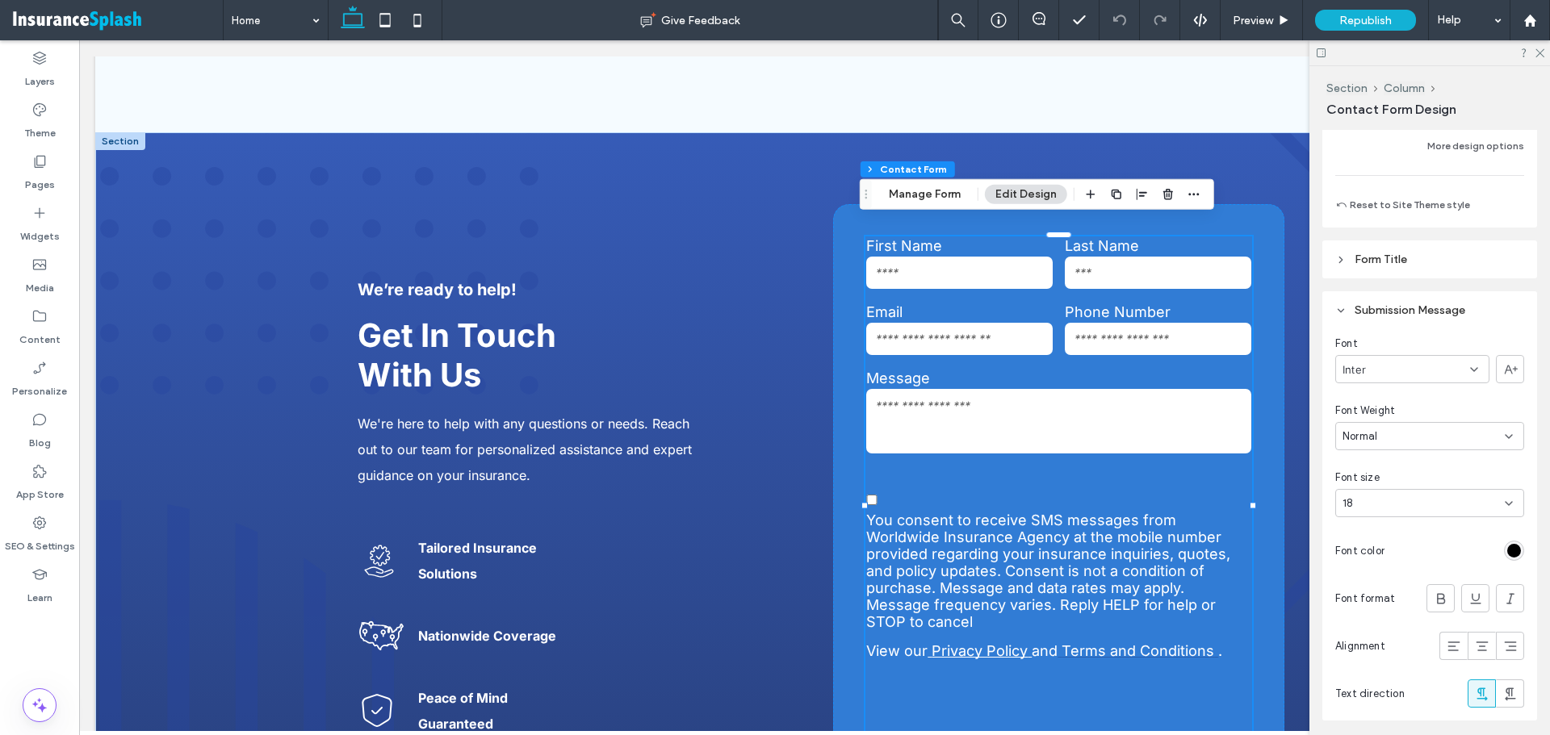
click at [1337, 258] on icon at bounding box center [1340, 259] width 11 height 11
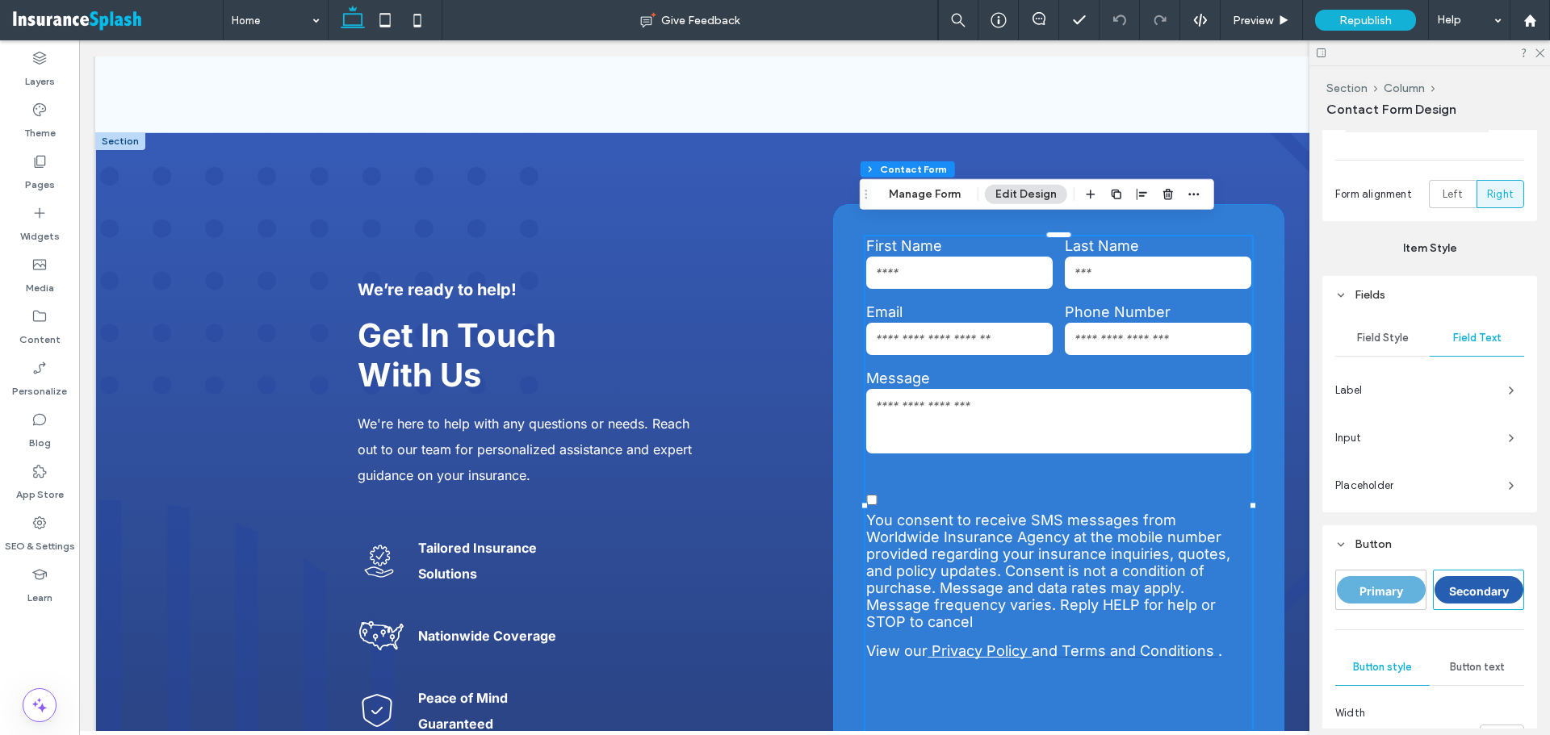
scroll to position [404, 0]
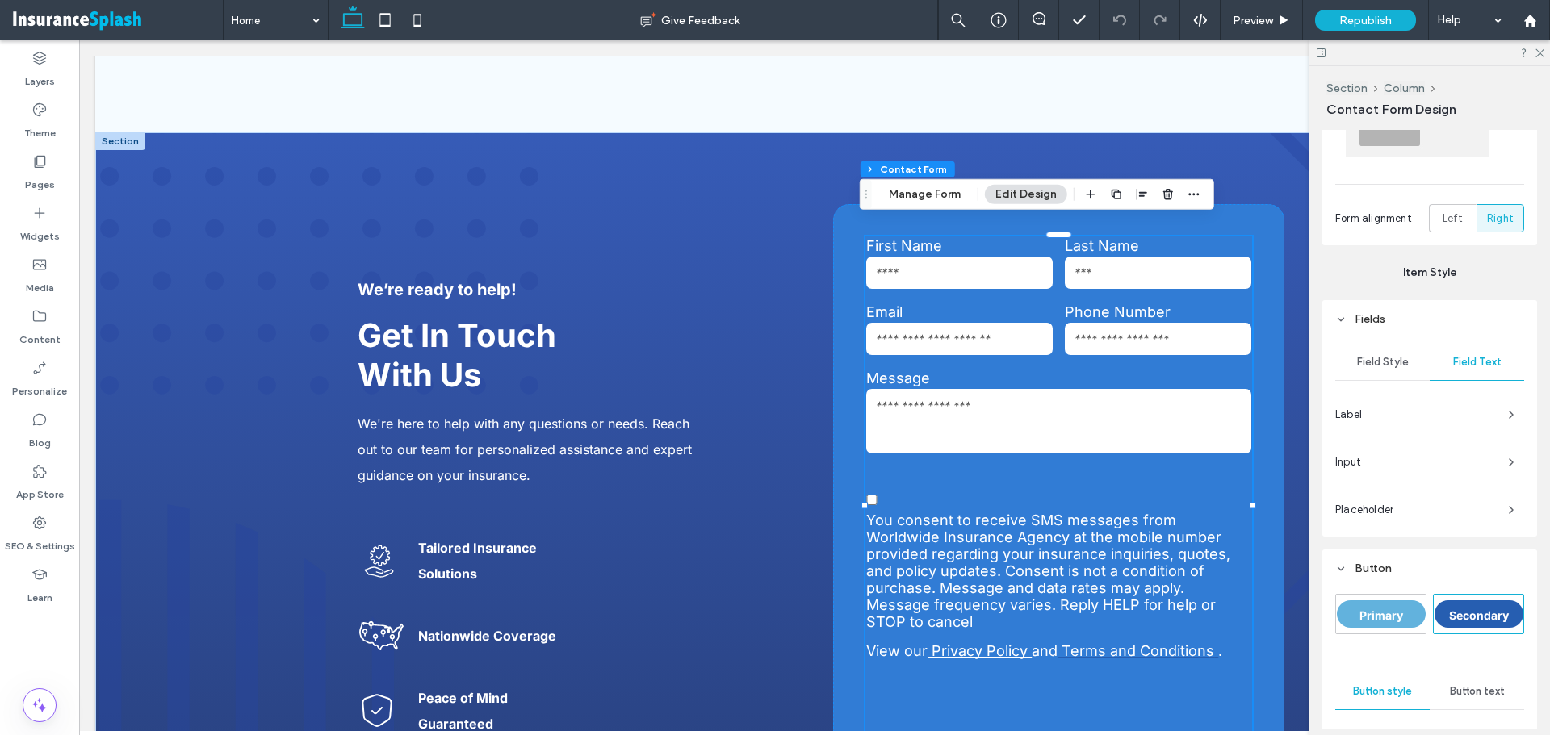
click at [1377, 358] on span "Field Style" at bounding box center [1383, 362] width 52 height 13
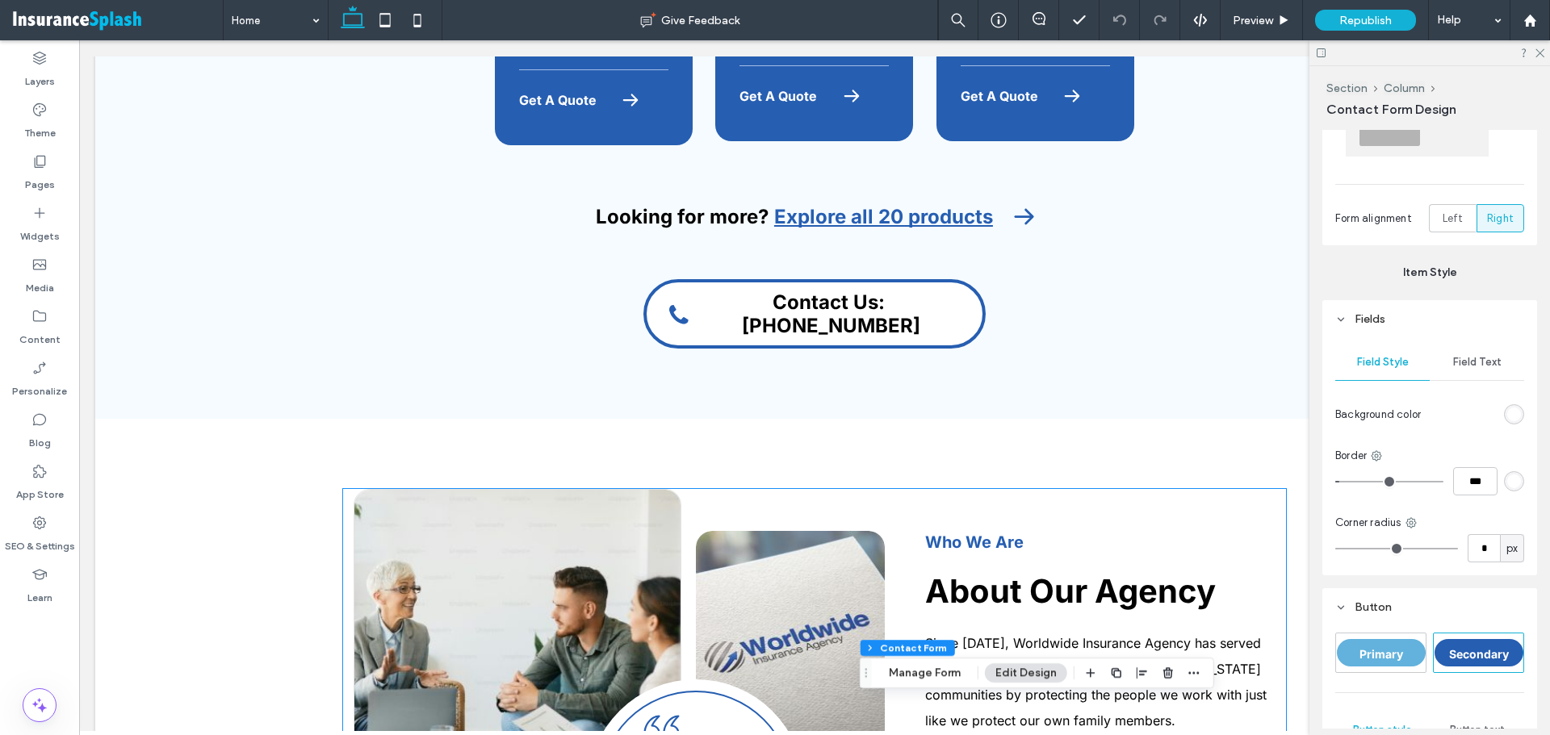
scroll to position [1291, 0]
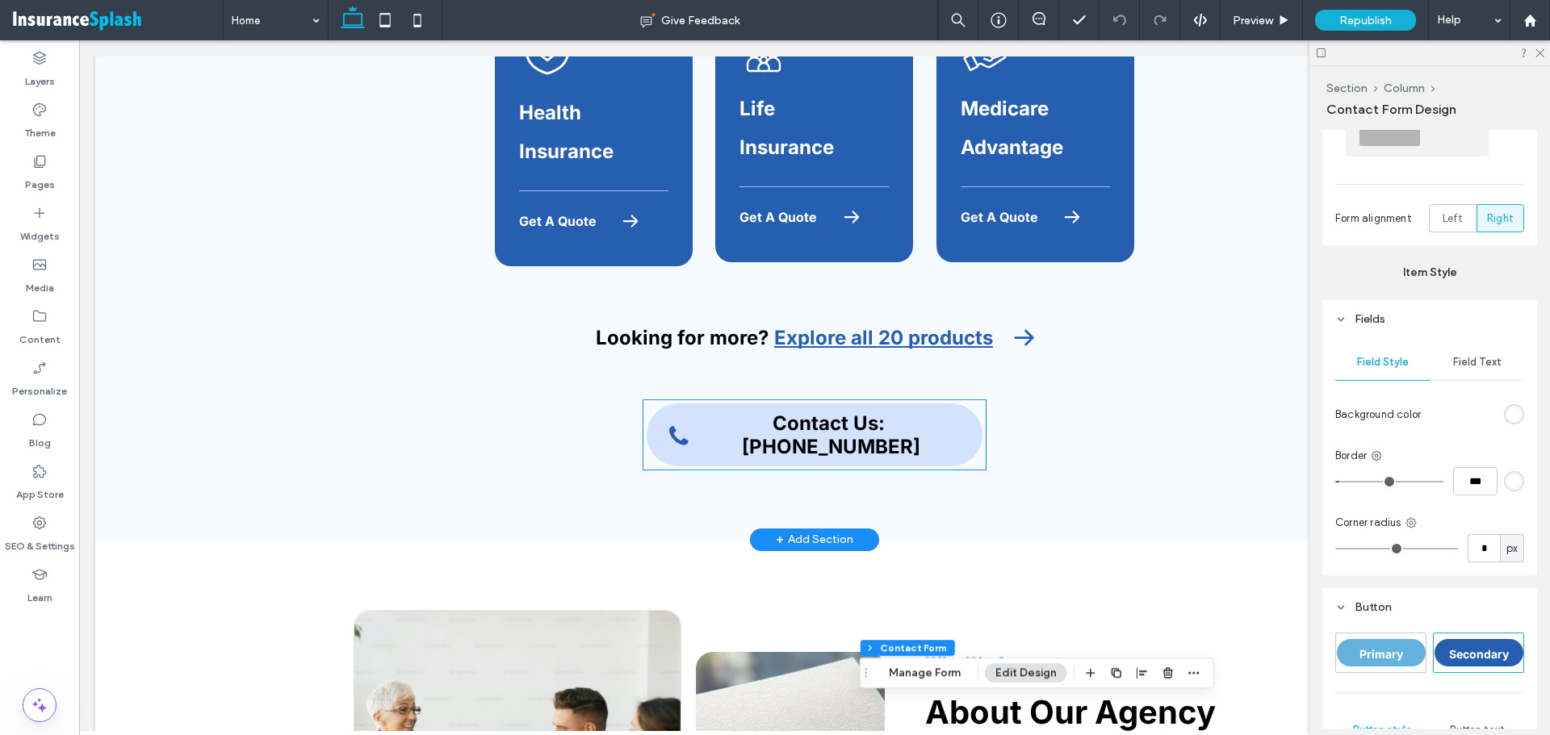
click at [895, 401] on link "Contact Us: ​(555) 555-5555" at bounding box center [814, 434] width 342 height 69
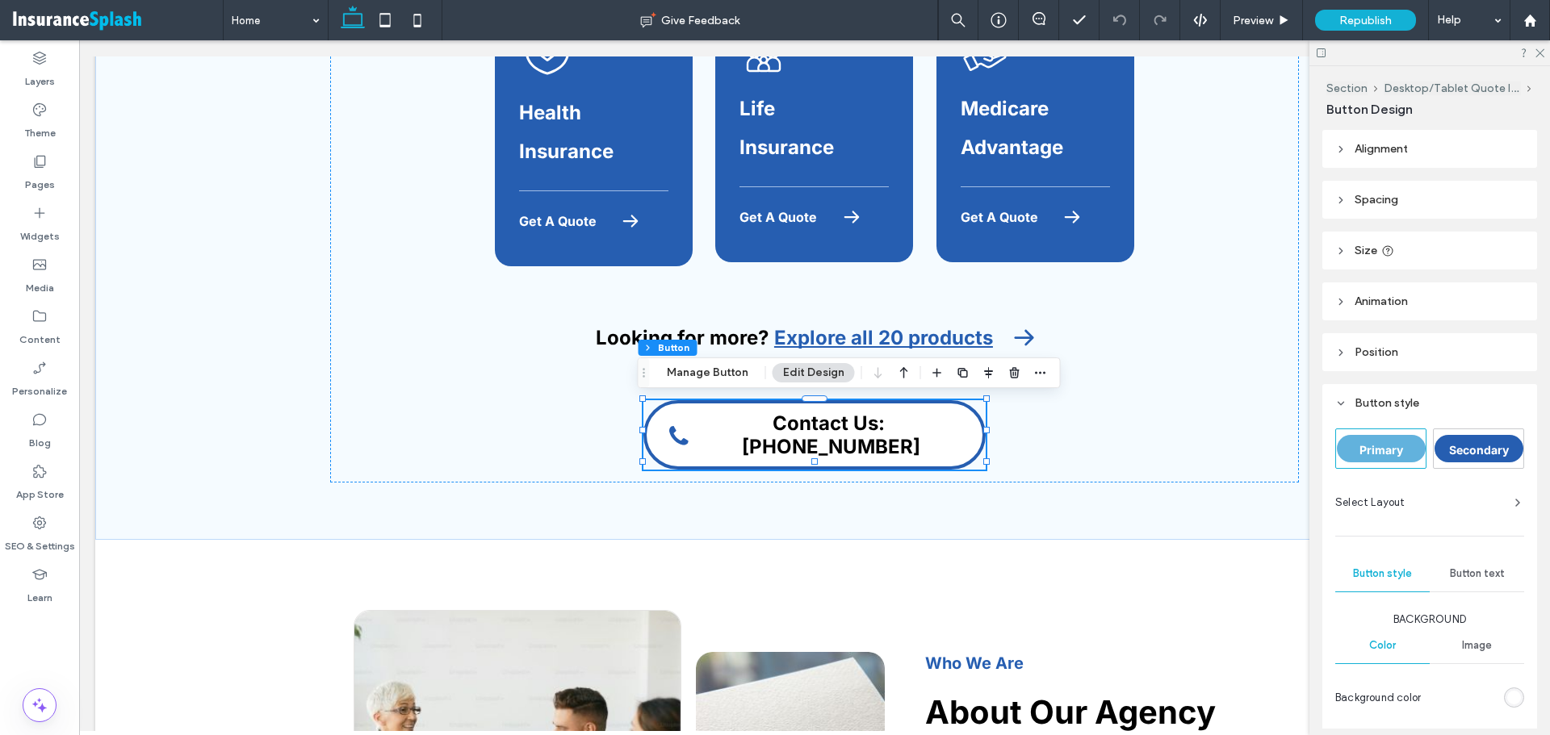
click at [1450, 573] on span "Button text" at bounding box center [1477, 573] width 55 height 13
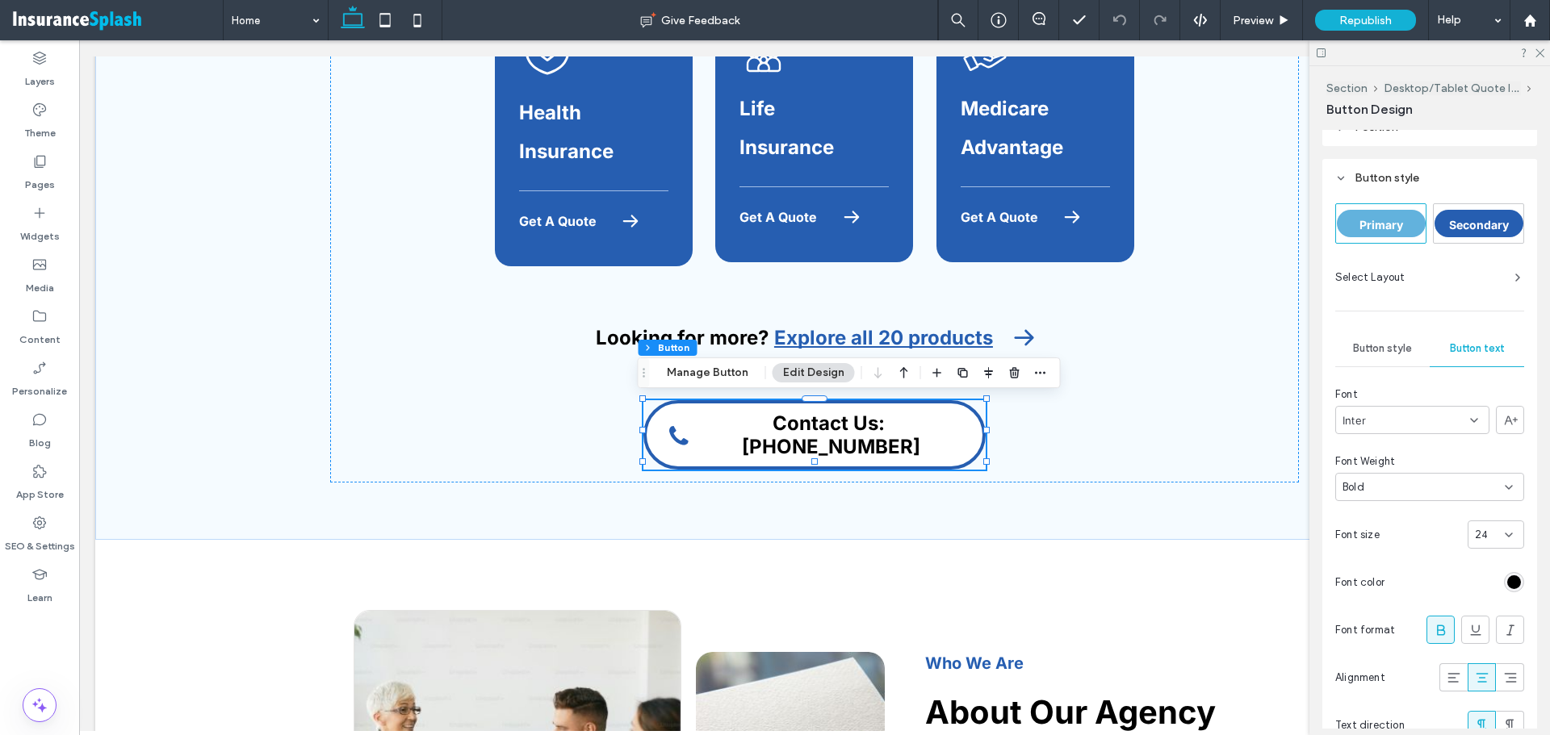
scroll to position [242, 0]
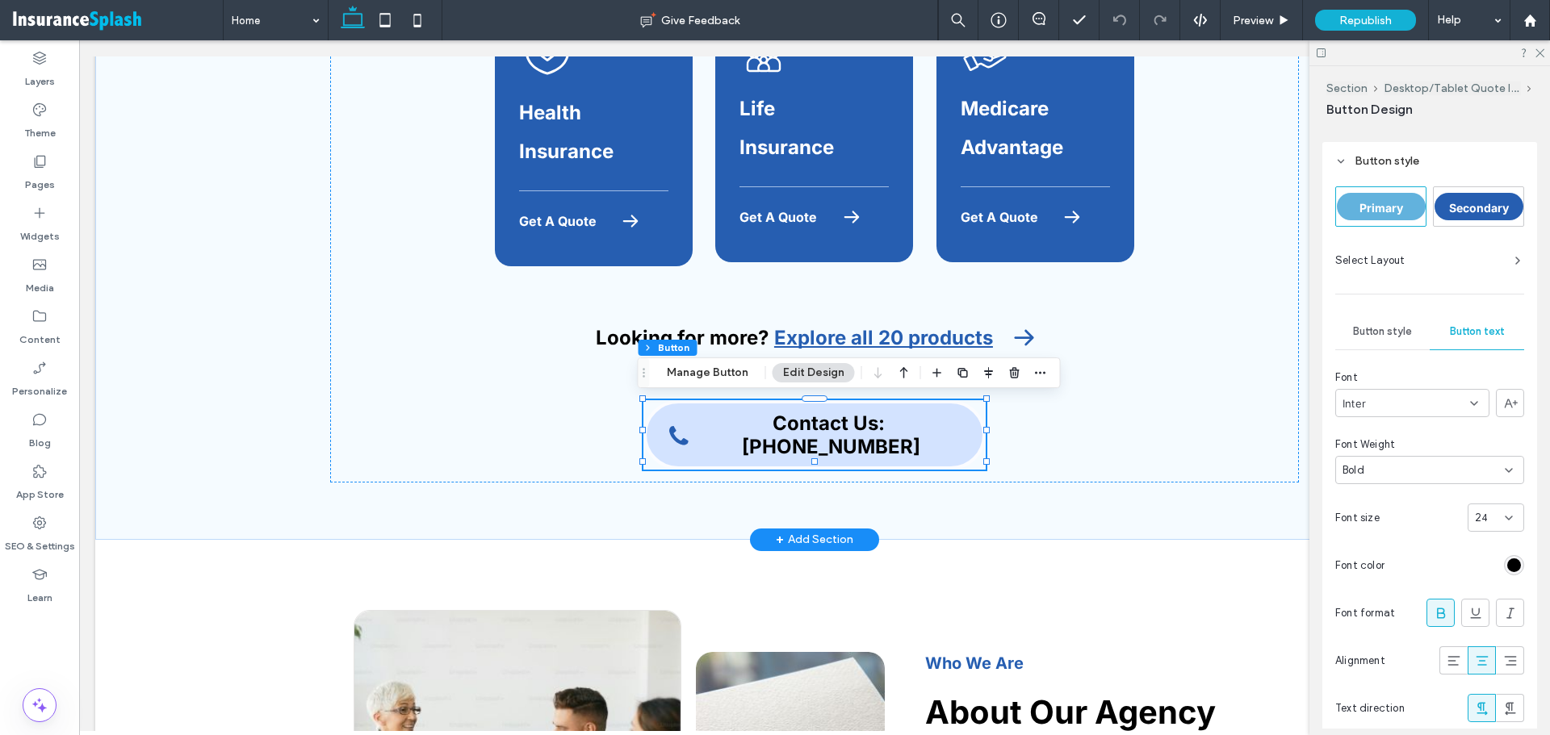
drag, startPoint x: 881, startPoint y: 416, endPoint x: 1613, endPoint y: 604, distance: 756.4
click at [881, 416] on link "Contact Us: ​(555) 555-5555" at bounding box center [814, 434] width 342 height 69
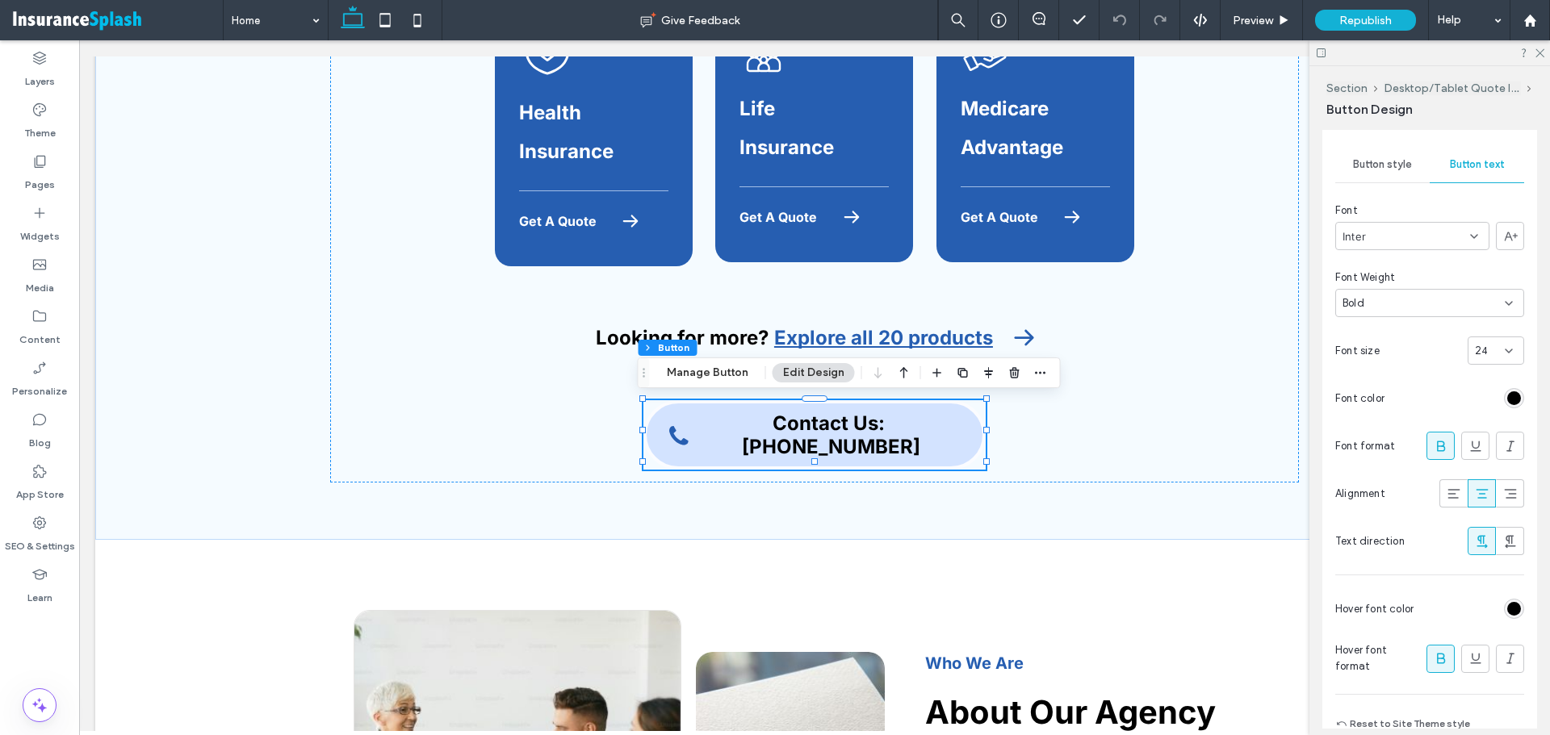
scroll to position [169, 0]
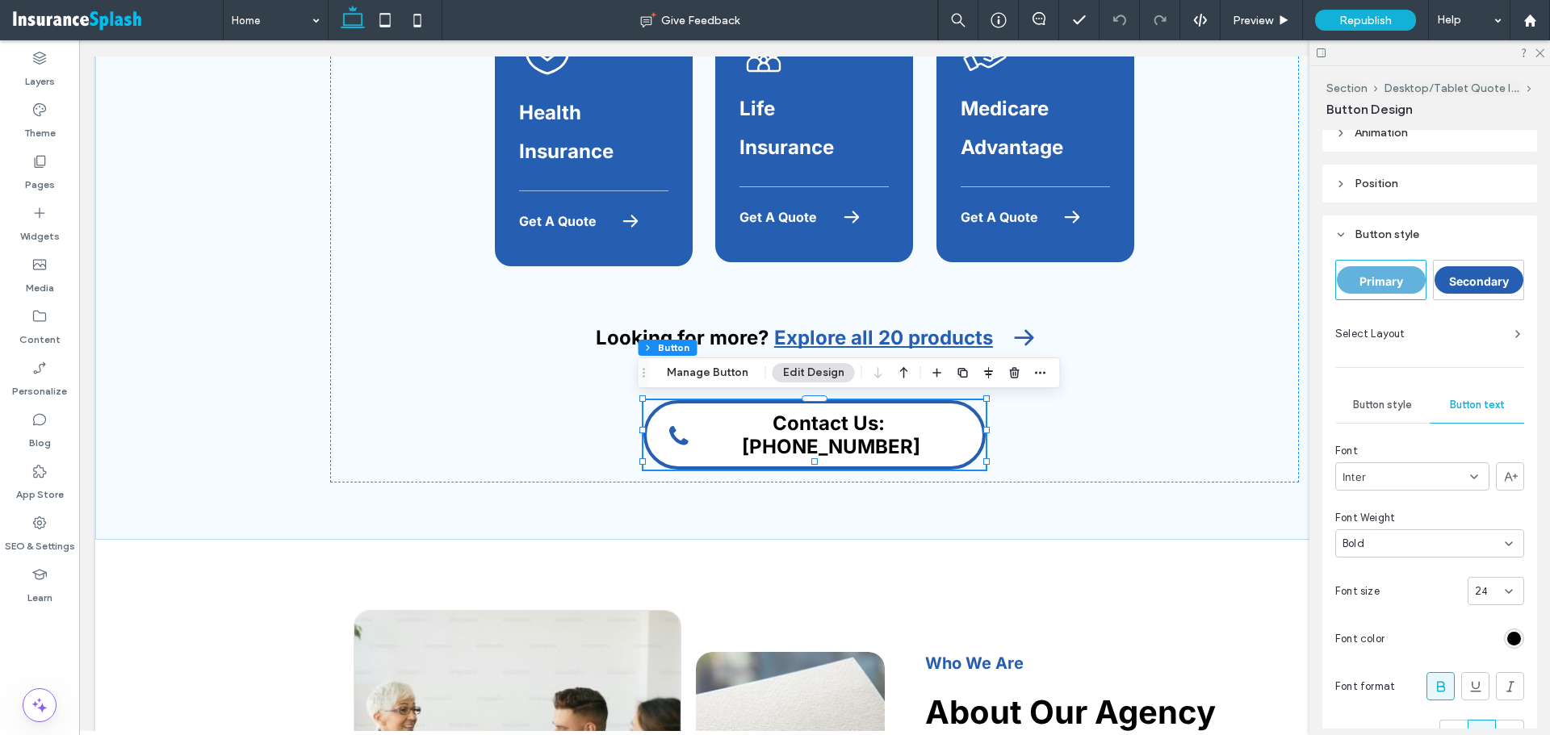
click at [1378, 404] on span "Button style" at bounding box center [1382, 405] width 59 height 13
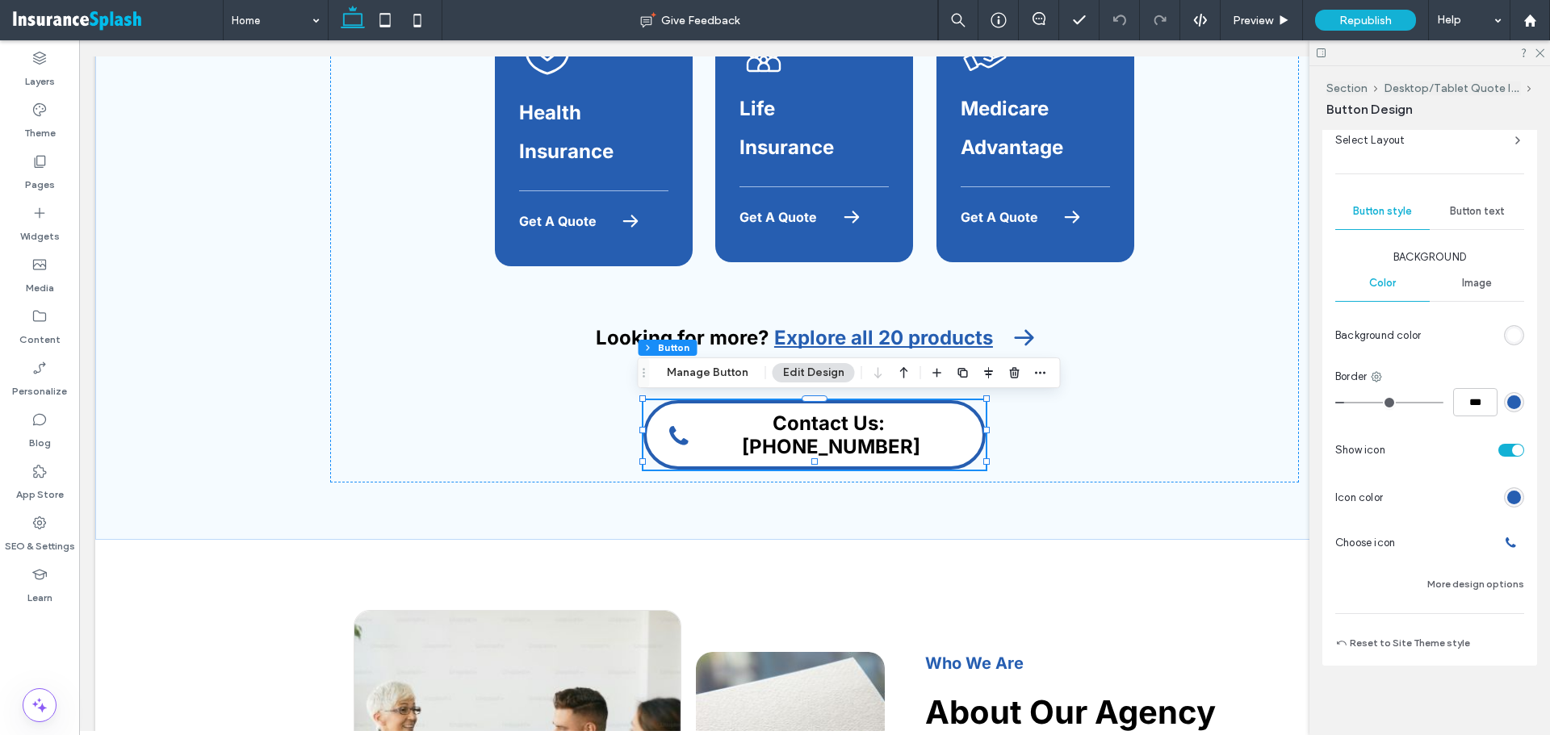
scroll to position [364, 0]
click at [1481, 587] on button "More design options" at bounding box center [1475, 582] width 97 height 19
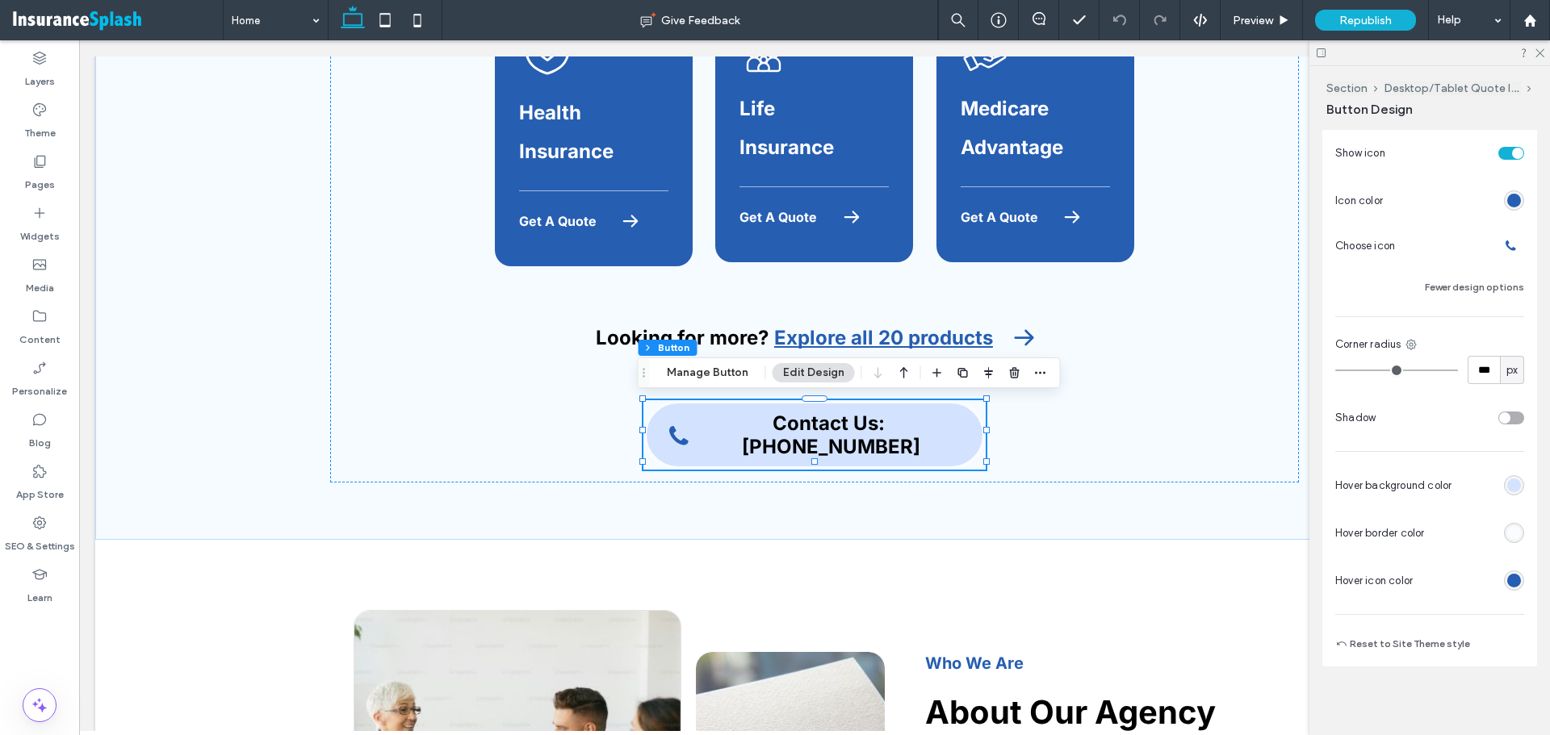
scroll to position [662, 0]
click at [1507, 479] on div "rgb(211, 227, 255)" at bounding box center [1514, 483] width 14 height 14
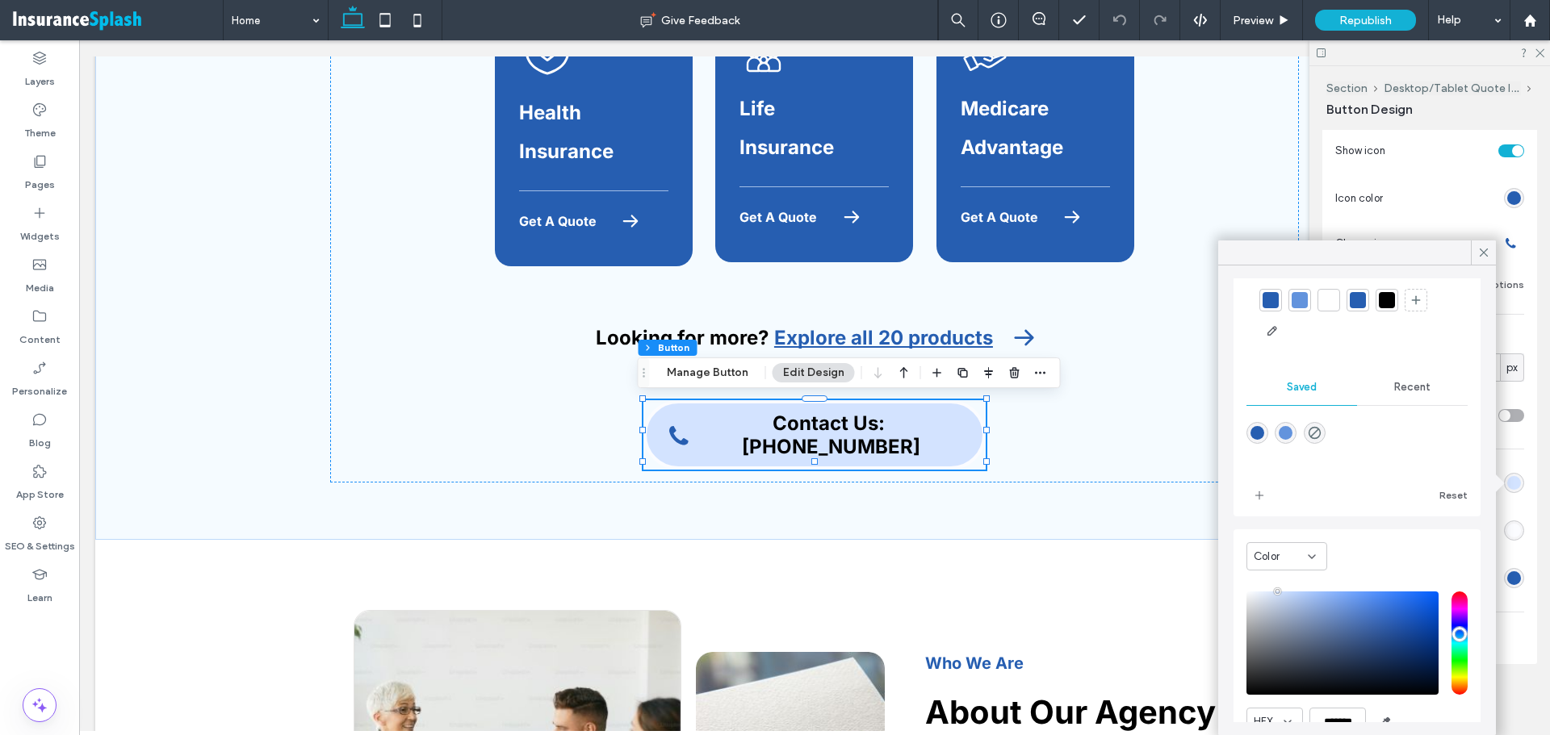
scroll to position [129, 0]
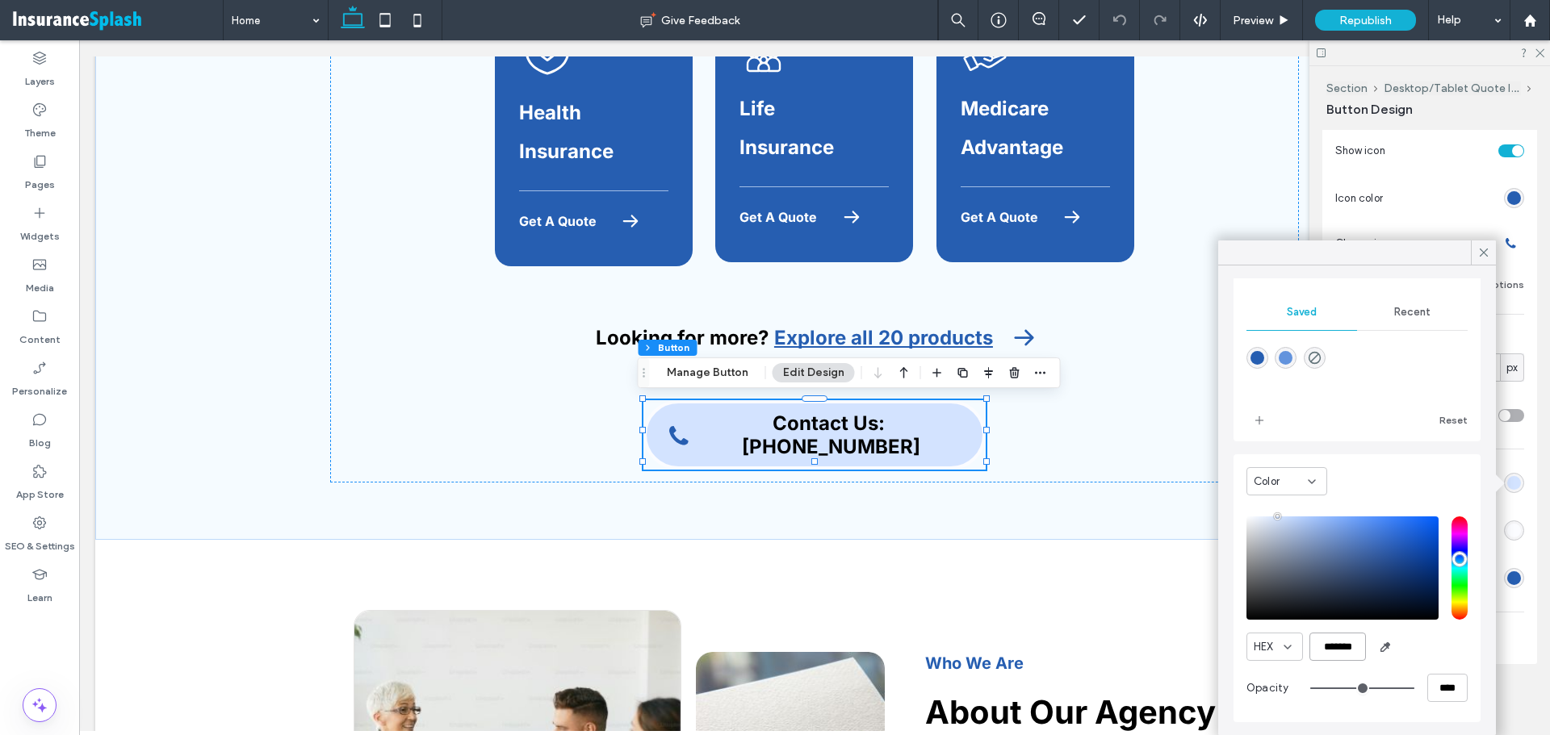
click at [1361, 649] on input "*******" at bounding box center [1337, 647] width 56 height 28
